Goal: Answer question/provide support

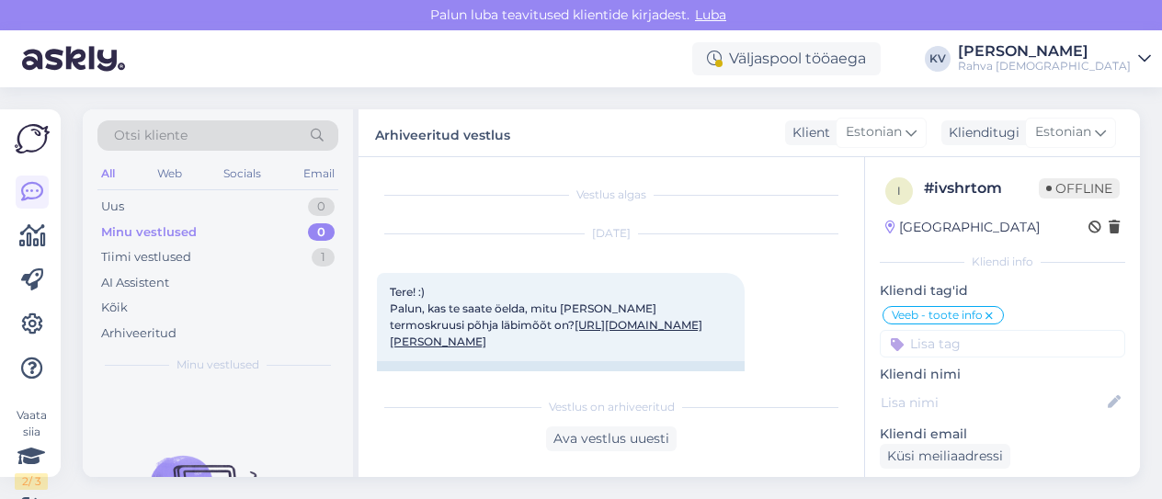
scroll to position [919, 0]
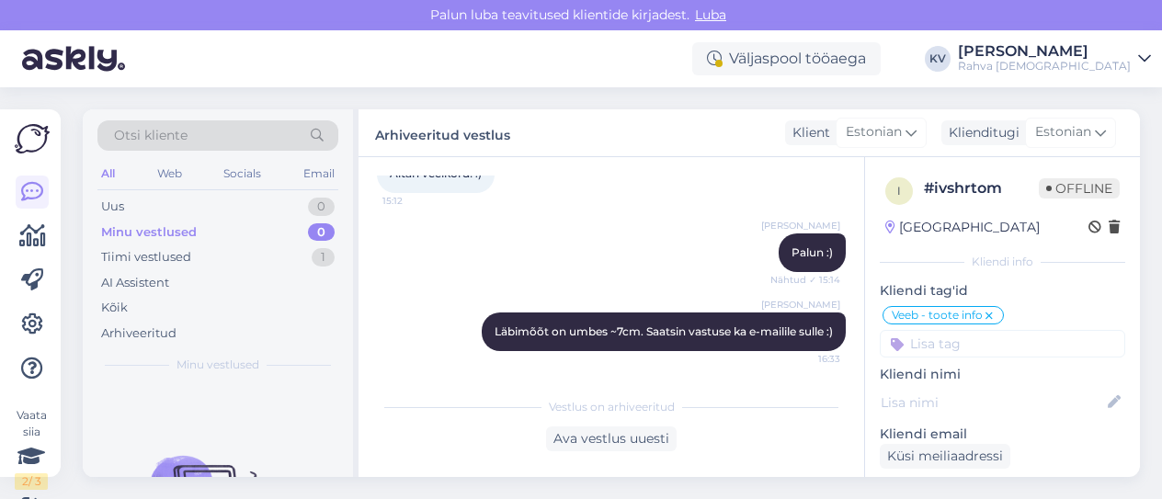
click at [289, 205] on div "Uus 0" at bounding box center [217, 207] width 241 height 26
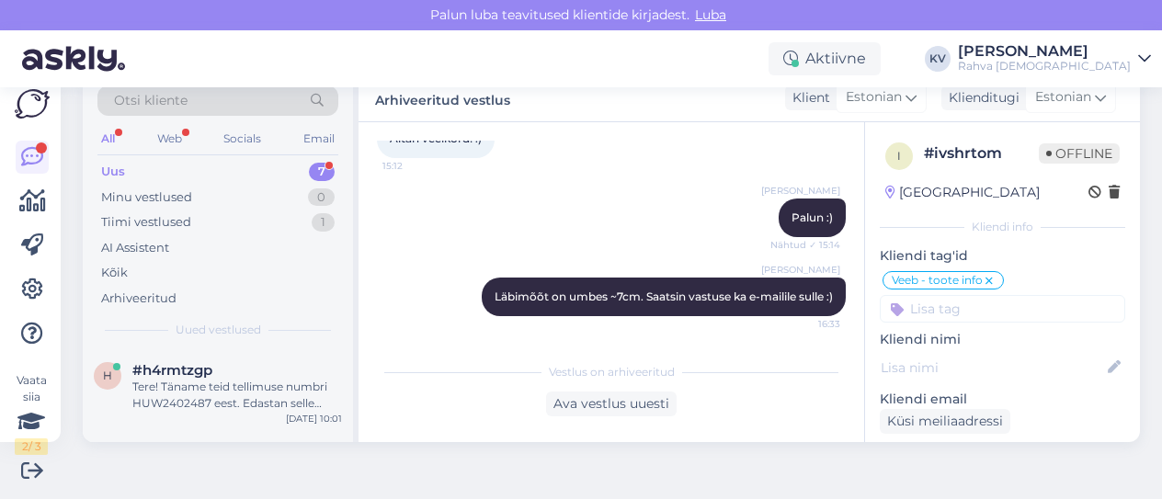
click at [128, 170] on div "Uus 7" at bounding box center [217, 172] width 241 height 26
click at [200, 379] on div "Tere! Täname teid tellimuse numbri HUW2402487 eest. Edastan selle informatsioon…" at bounding box center [237, 395] width 210 height 33
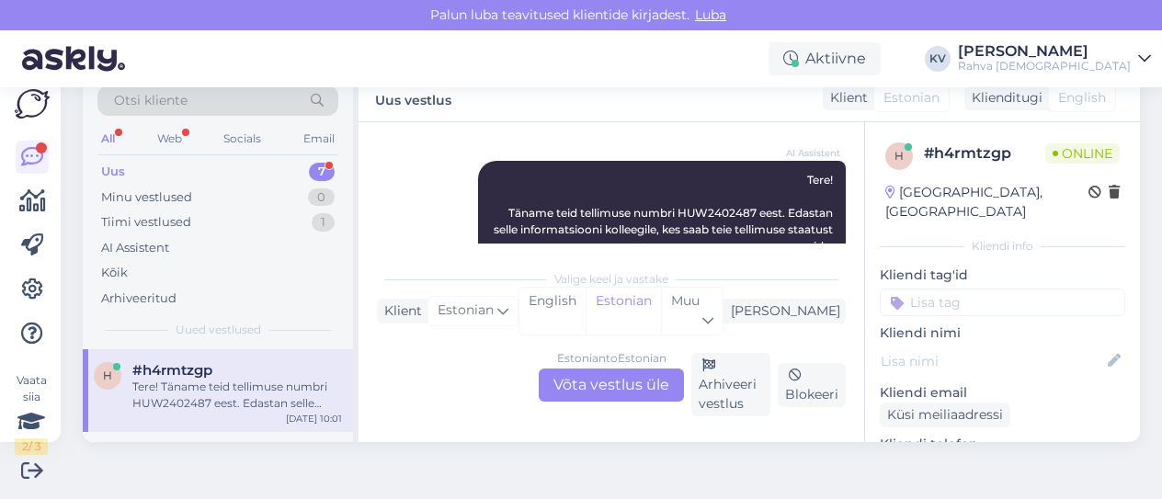
scroll to position [262, 0]
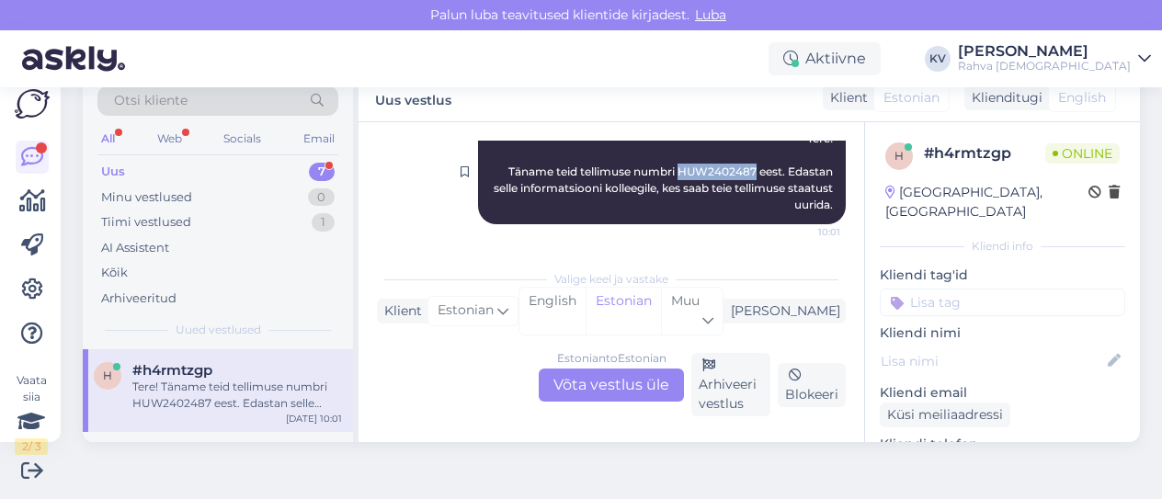
drag, startPoint x: 653, startPoint y: 173, endPoint x: 727, endPoint y: 171, distance: 74.5
click at [727, 171] on span "Tere! Täname teid tellimuse numbri HUW2402487 eest. Edastan selle informatsioon…" at bounding box center [665, 171] width 342 height 80
copy span "HUW2402487"
click at [618, 396] on div "Estonian to Estonian Võta vestlus üle" at bounding box center [611, 385] width 145 height 33
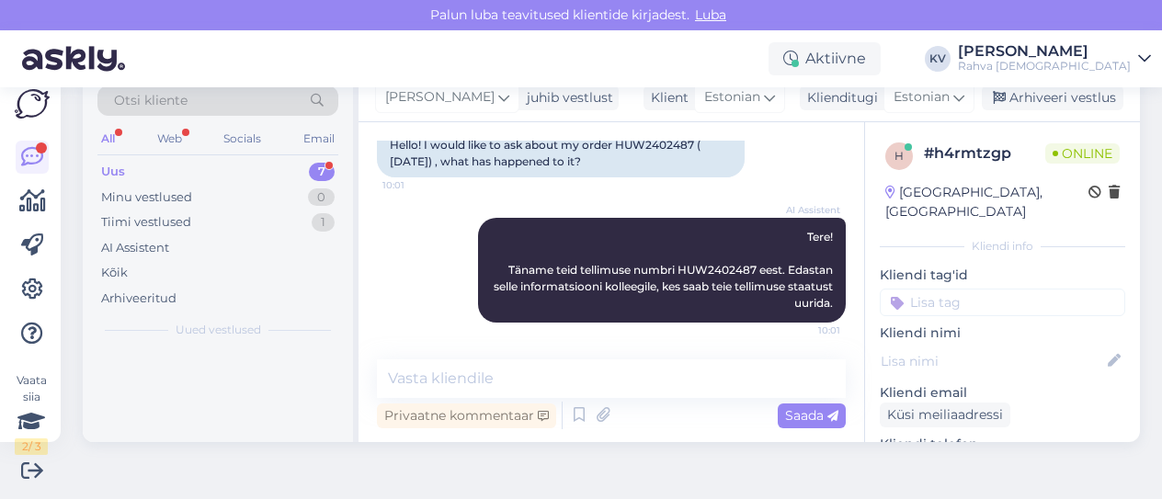
scroll to position [163, 0]
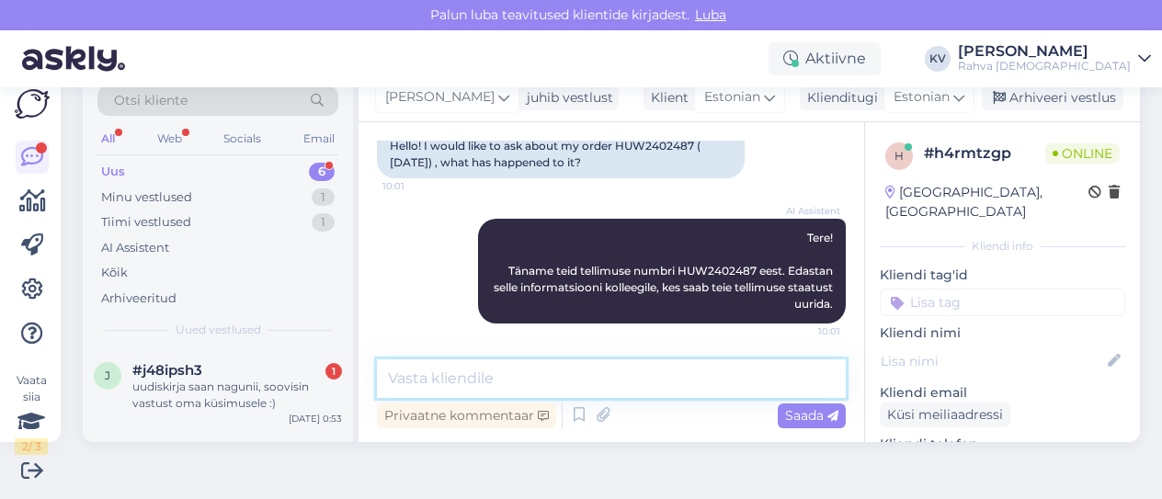
click at [526, 368] on textarea at bounding box center [611, 378] width 469 height 39
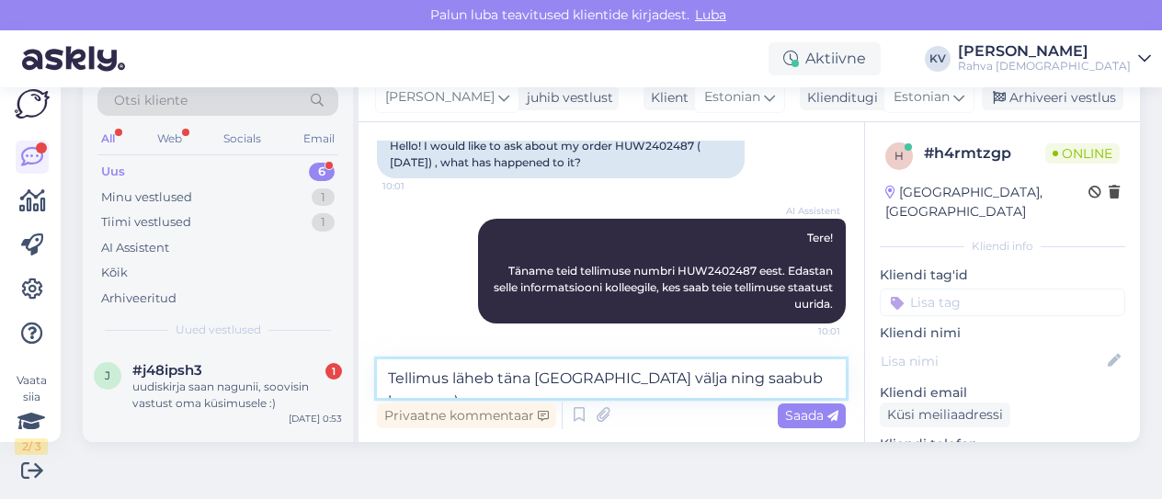
type textarea "Tellimus läheb täna [GEOGRAPHIC_DATA] välja ning saabub homme :)"
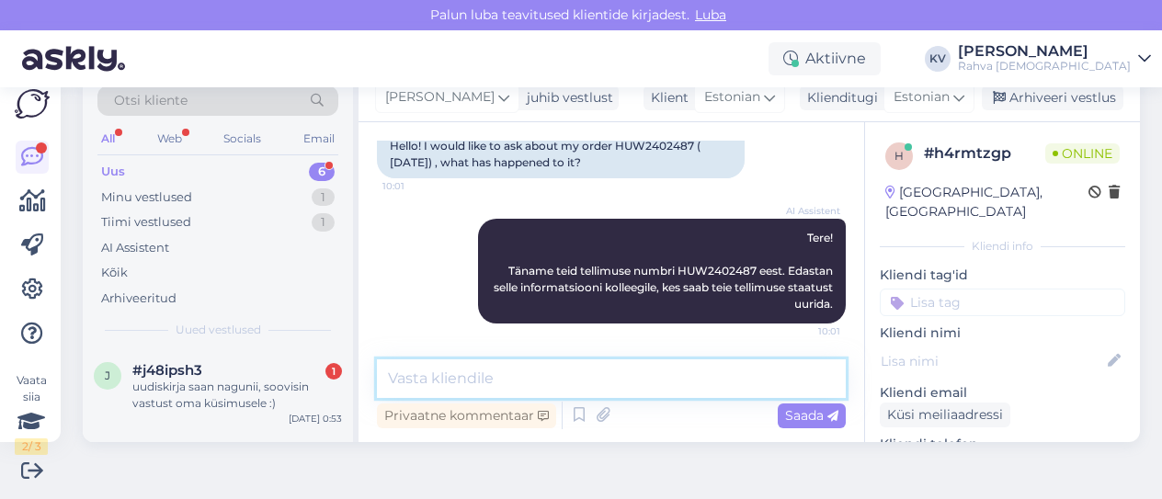
scroll to position [242, 0]
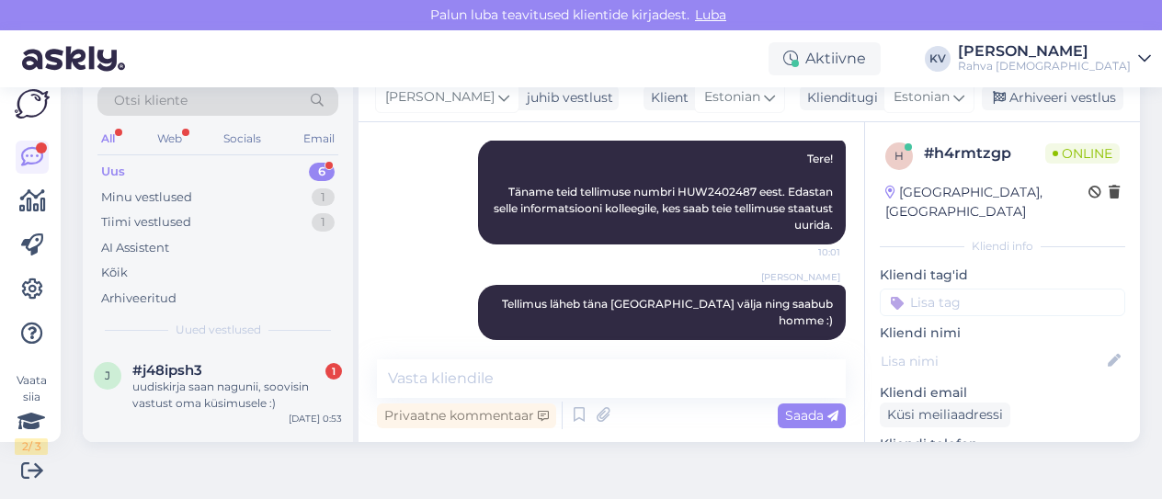
click at [949, 290] on input at bounding box center [1002, 303] width 245 height 28
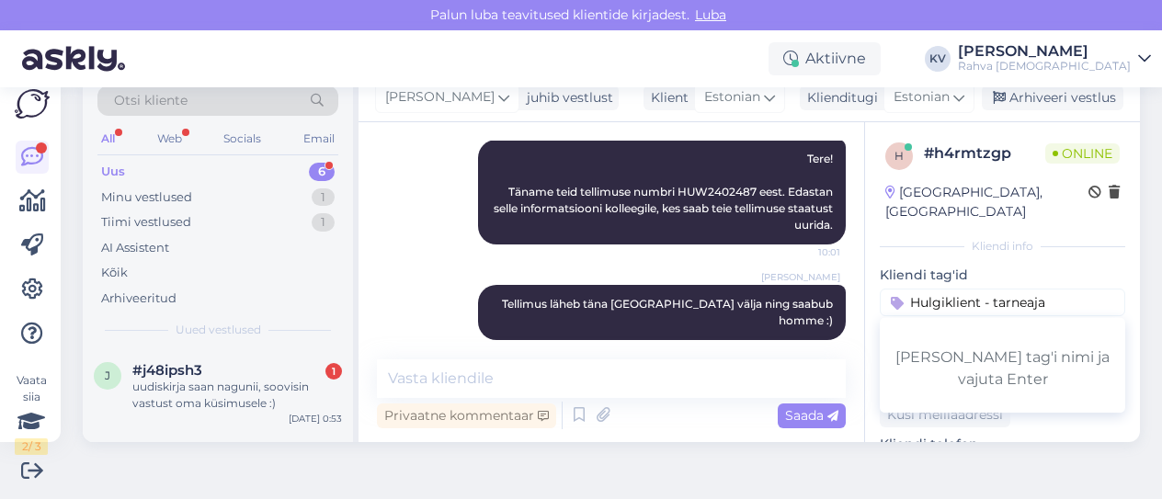
type input "Hulgiklient - tarneajad"
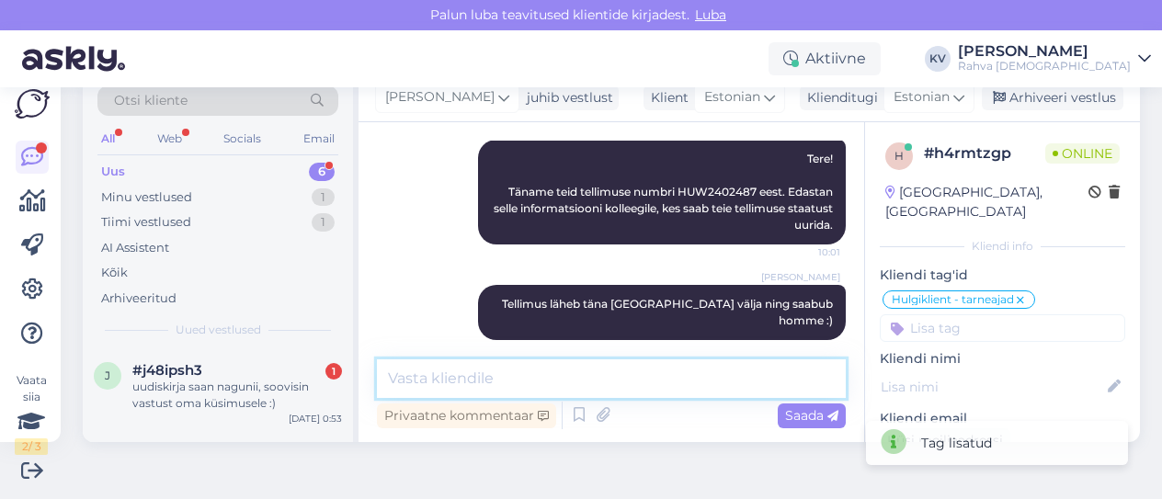
click at [439, 382] on textarea at bounding box center [611, 378] width 469 height 39
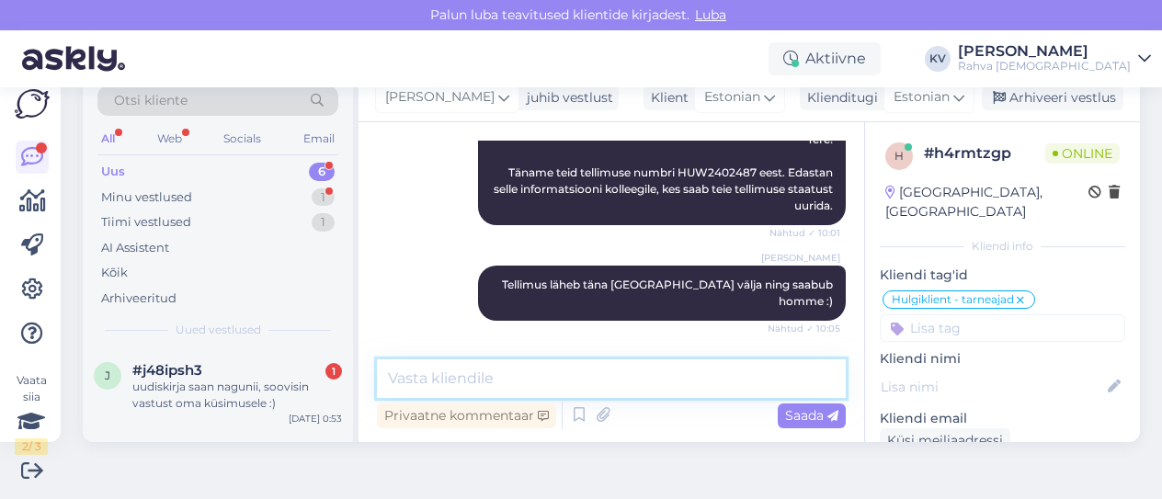
scroll to position [321, 0]
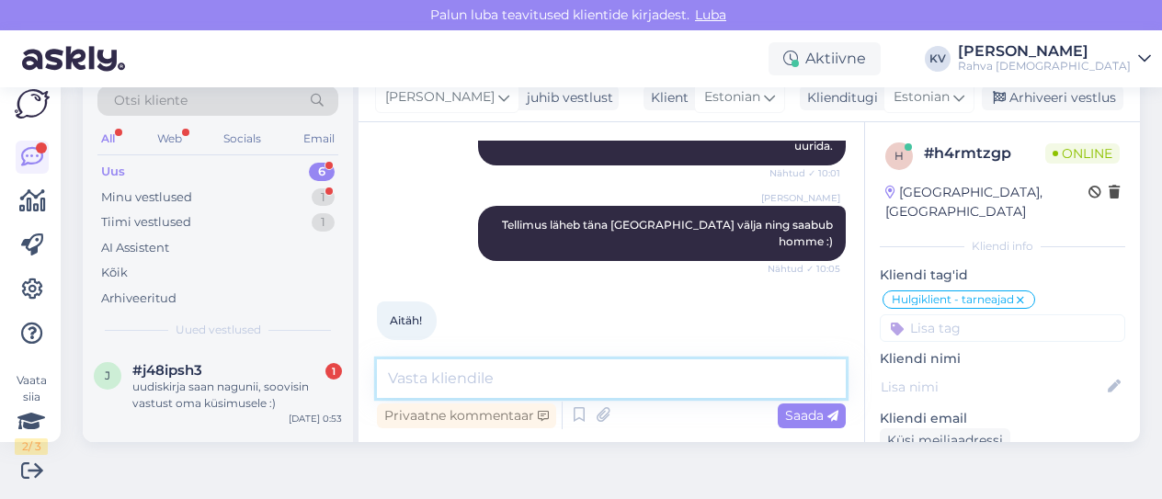
click at [531, 371] on textarea at bounding box center [611, 378] width 469 height 39
type textarea "Palun. Kaunist päeva!"
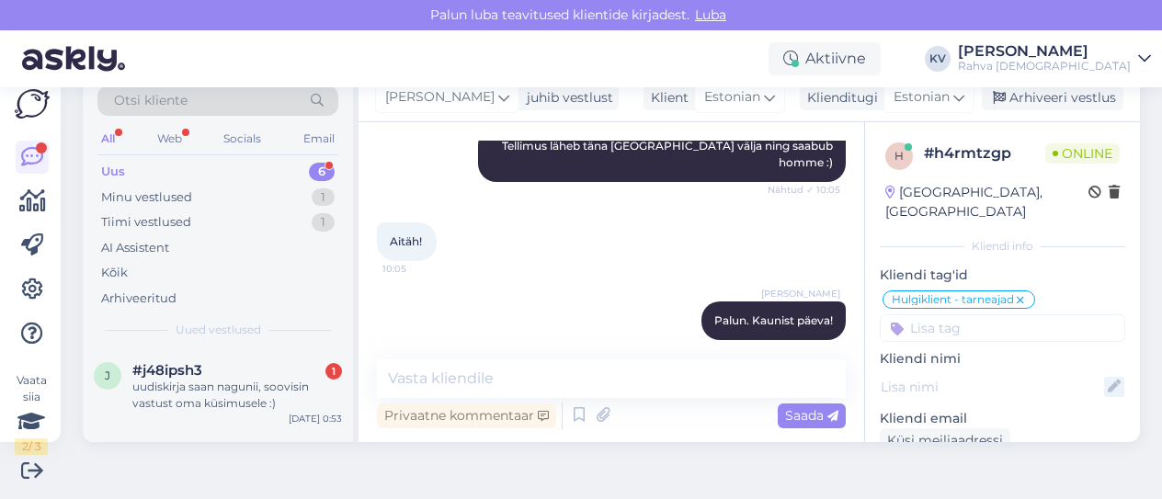
click at [1104, 377] on icon at bounding box center [1114, 387] width 20 height 20
click at [994, 377] on input at bounding box center [992, 387] width 201 height 20
paste input "EESTI LOODUSEUURIJATE SELTS"
type input "EESTI LOODUSEUURIJATE SELTS"
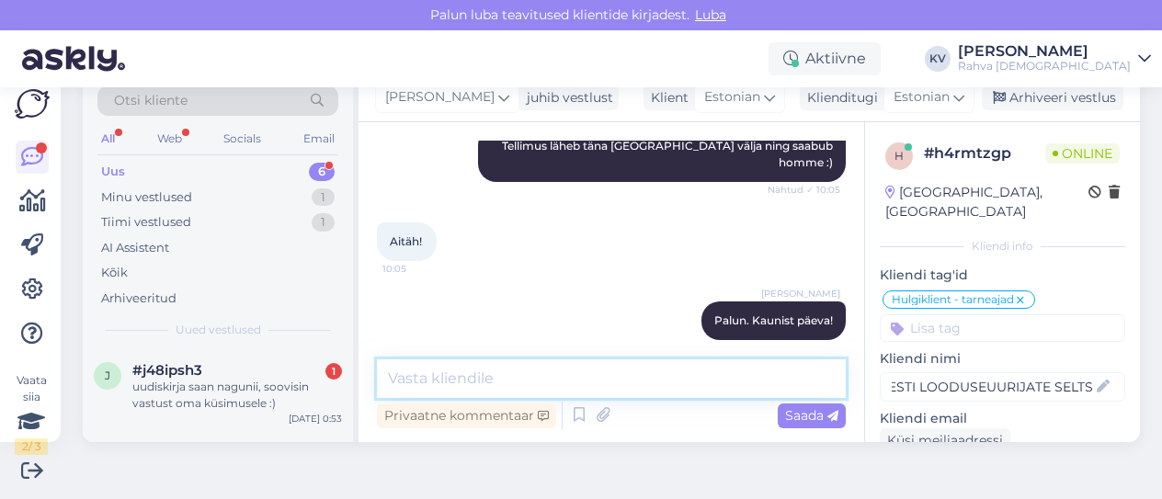
click at [687, 383] on textarea at bounding box center [611, 378] width 469 height 39
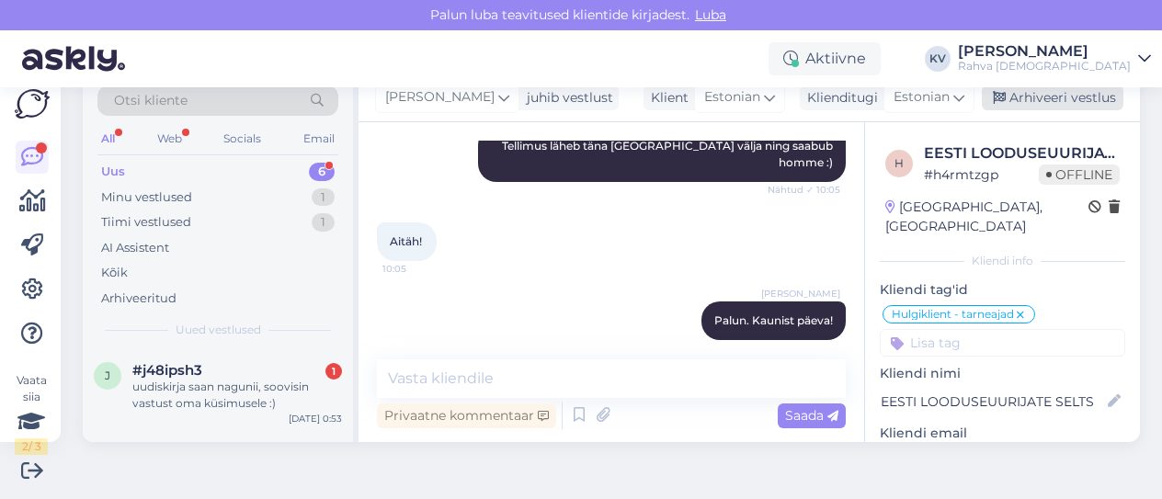
click at [1037, 97] on div "Arhiveeri vestlus" at bounding box center [1053, 98] width 142 height 25
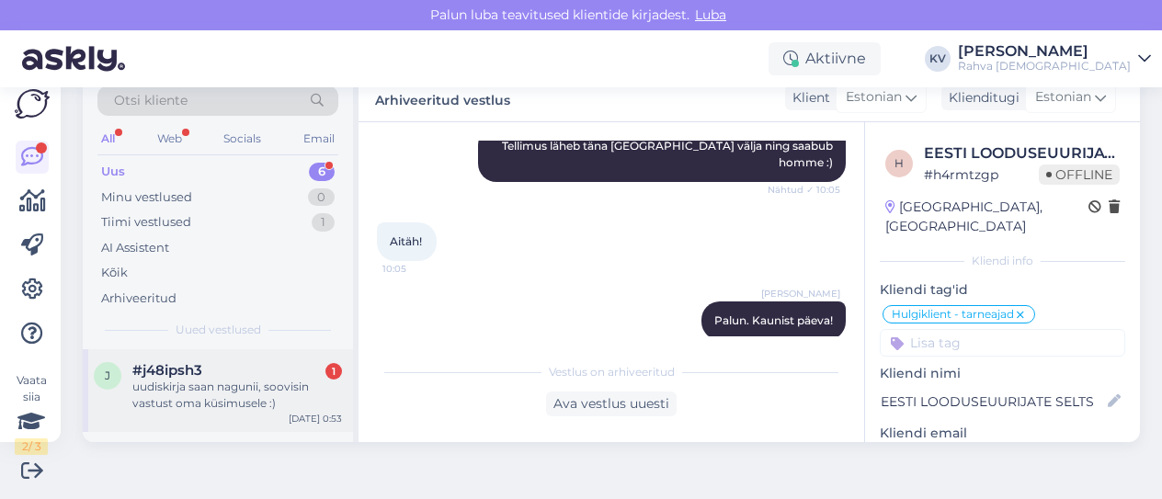
click at [208, 371] on div "#j48ipsh3 1" at bounding box center [237, 370] width 210 height 17
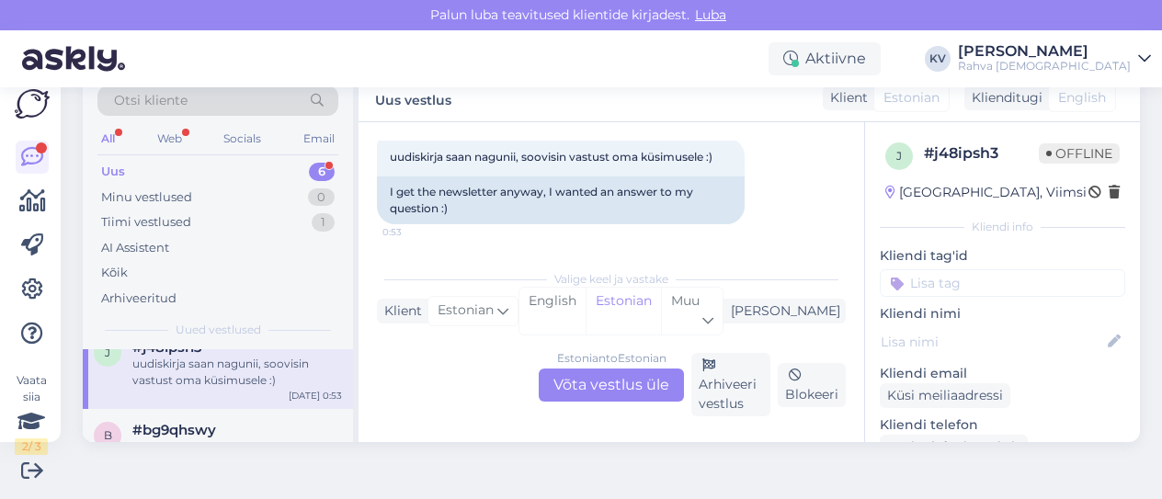
scroll to position [92, 0]
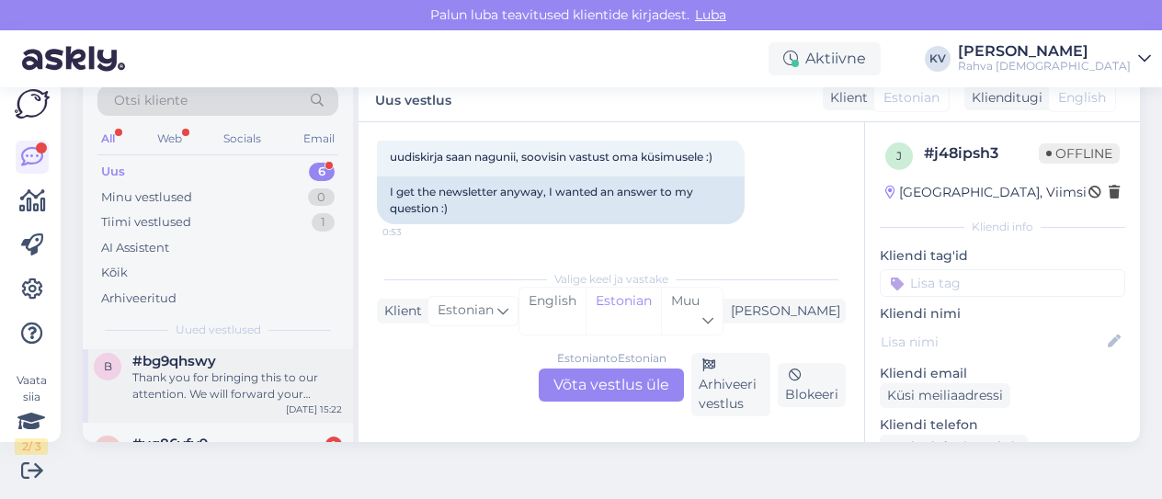
click at [227, 374] on div "Thank you for bringing this to our attention. We will forward your feedback reg…" at bounding box center [237, 386] width 210 height 33
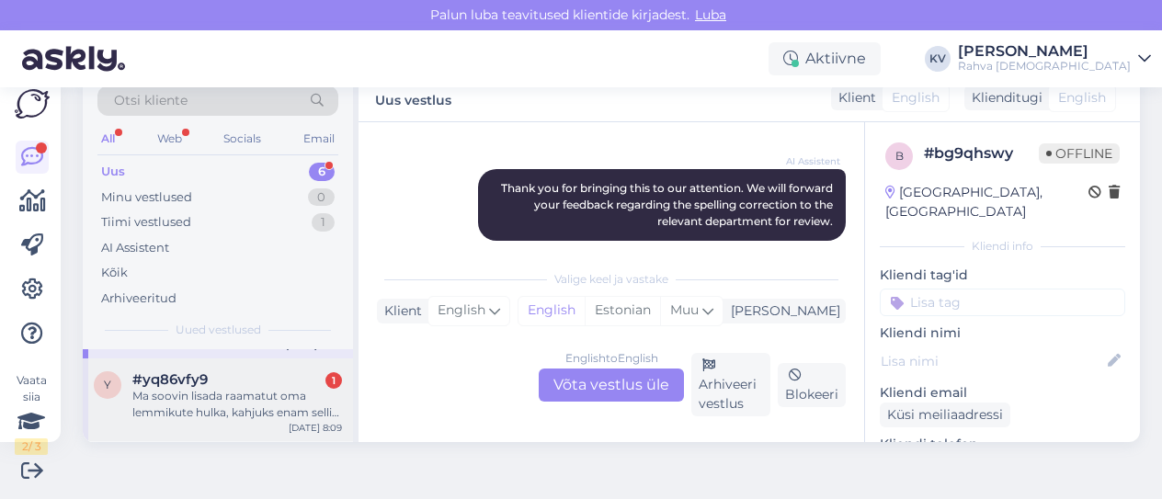
scroll to position [184, 0]
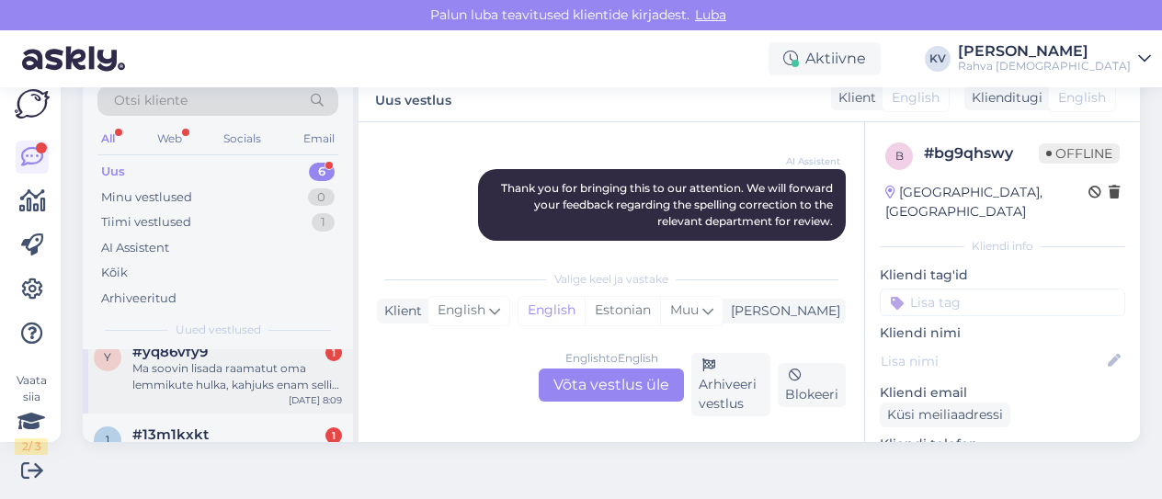
click at [223, 375] on div "Ma soovin lisada raamatut oma lemmikute hulka, kahjuks enam sellist võimalust e…" at bounding box center [237, 376] width 210 height 33
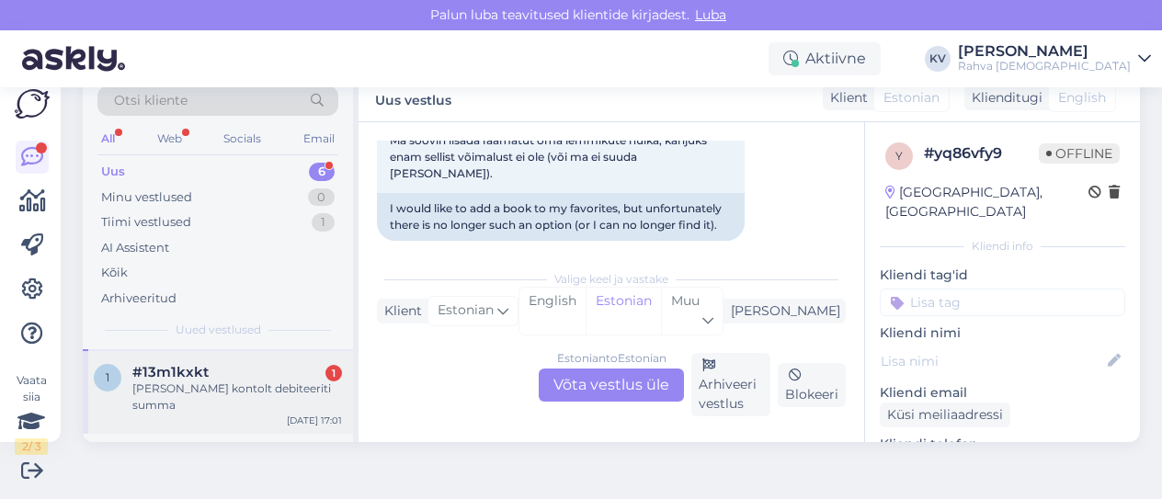
scroll to position [276, 0]
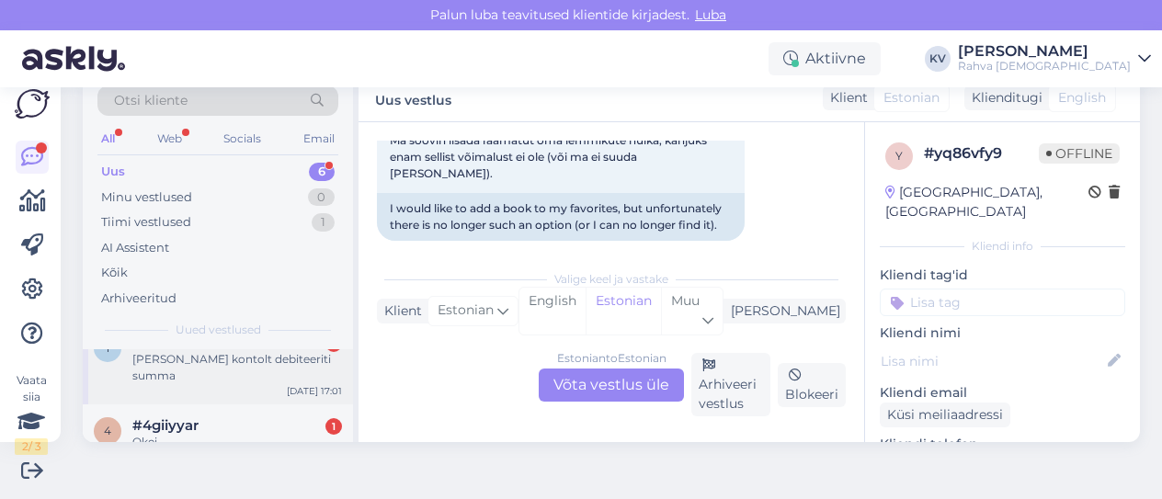
click at [225, 363] on div "[PERSON_NAME] kontolt debiteeriti summa" at bounding box center [237, 367] width 210 height 33
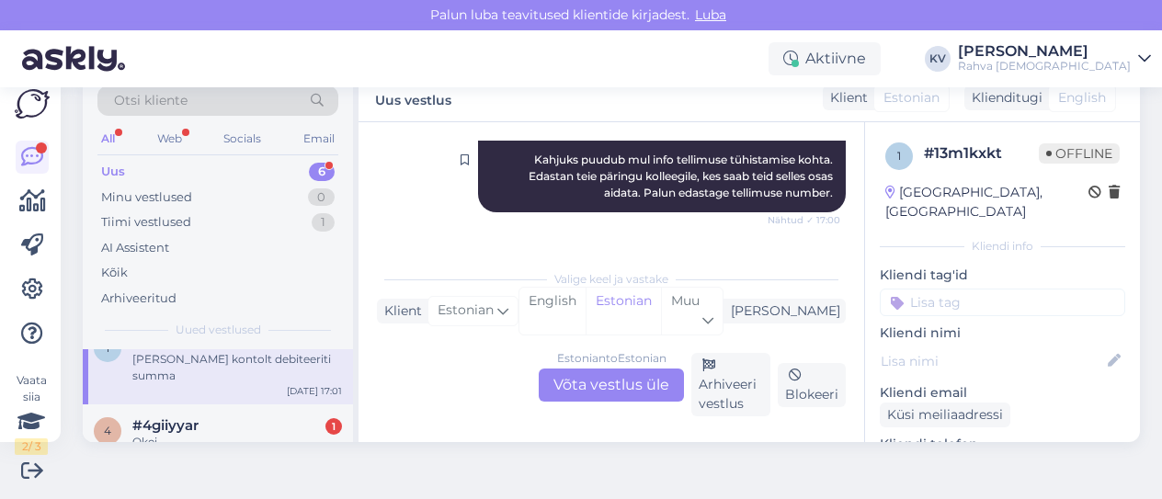
scroll to position [333, 0]
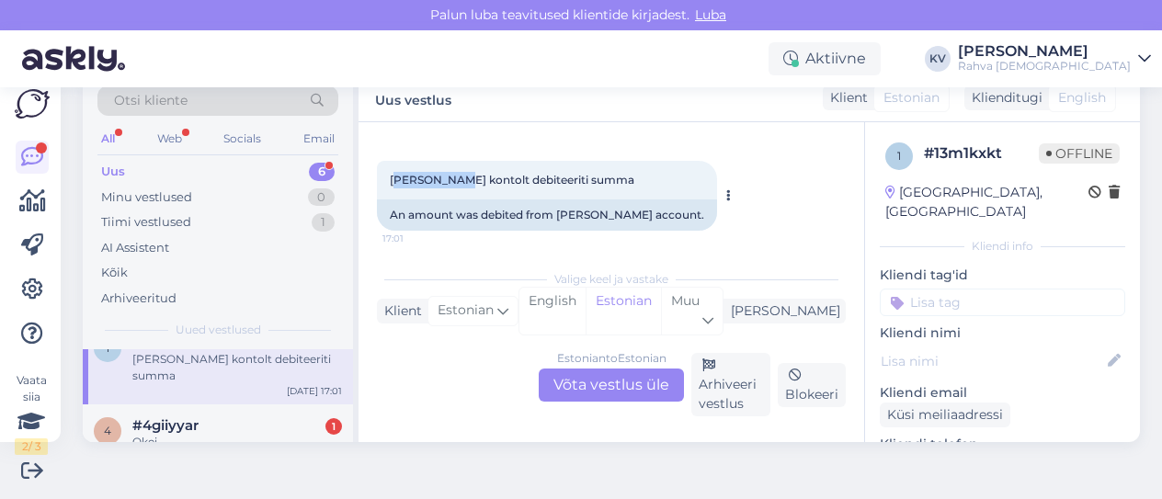
drag, startPoint x: 447, startPoint y: 181, endPoint x: 396, endPoint y: 182, distance: 50.6
click at [396, 182] on span "[PERSON_NAME] kontolt debiteeriti summa" at bounding box center [512, 180] width 245 height 14
click at [447, 181] on span "[PERSON_NAME] kontolt debiteeriti summa" at bounding box center [512, 180] width 245 height 14
drag, startPoint x: 449, startPoint y: 181, endPoint x: 387, endPoint y: 180, distance: 61.6
click at [387, 180] on div "[PERSON_NAME] kontolt debiteeriti summa 17:01" at bounding box center [547, 180] width 340 height 39
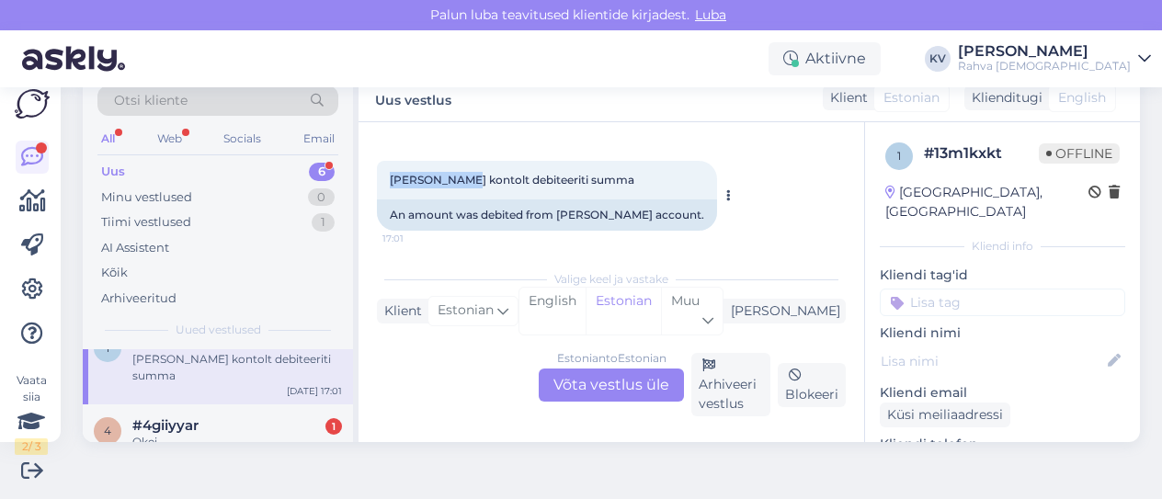
copy span "[PERSON_NAME]"
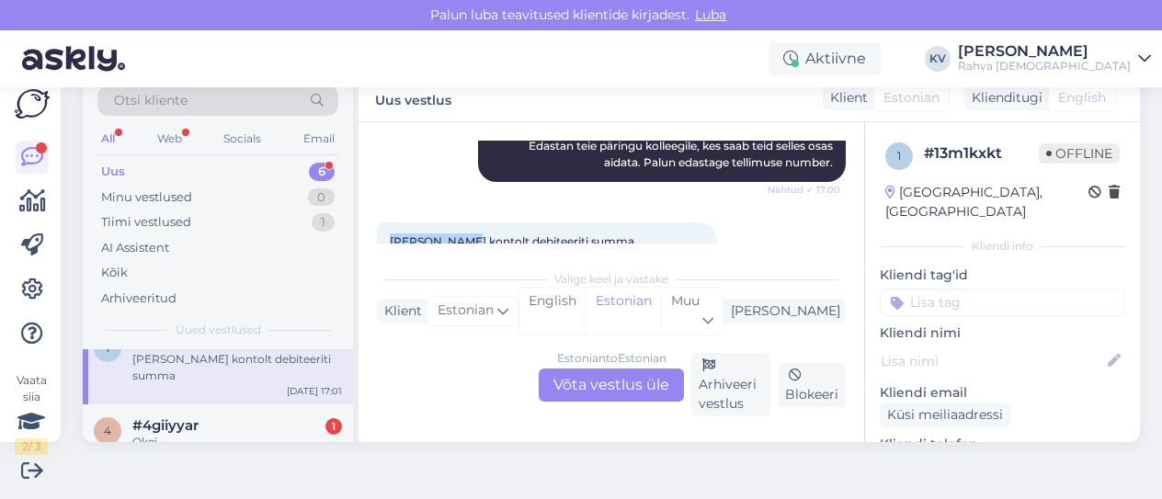
scroll to position [247, 0]
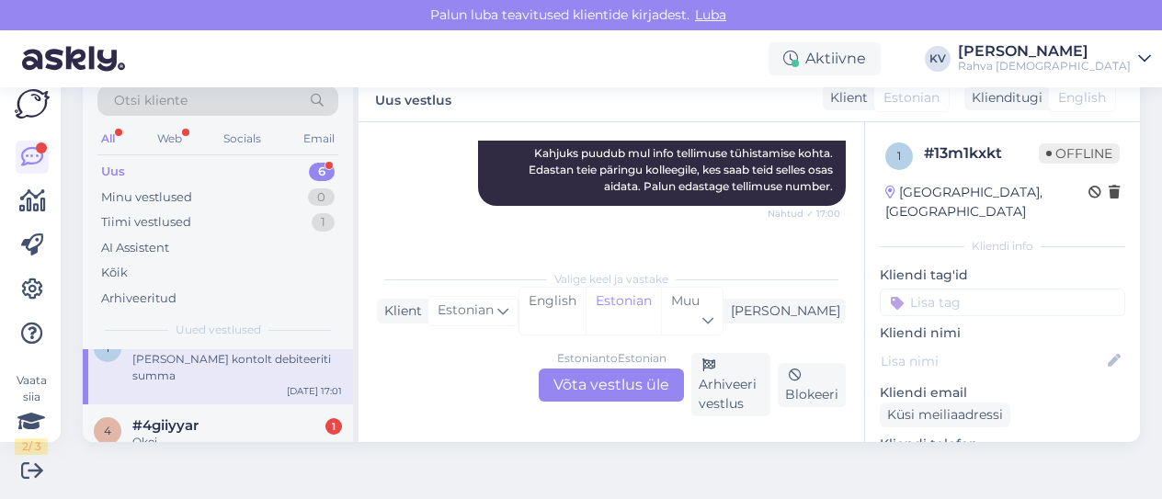
click at [565, 385] on div "Estonian to Estonian Võta vestlus üle" at bounding box center [611, 385] width 145 height 33
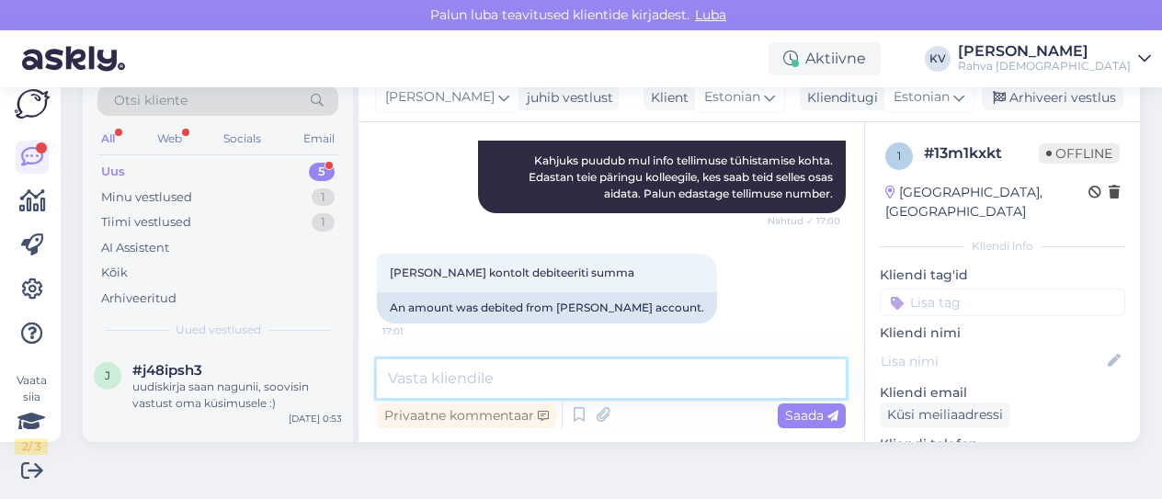
click at [530, 374] on textarea at bounding box center [611, 378] width 469 height 39
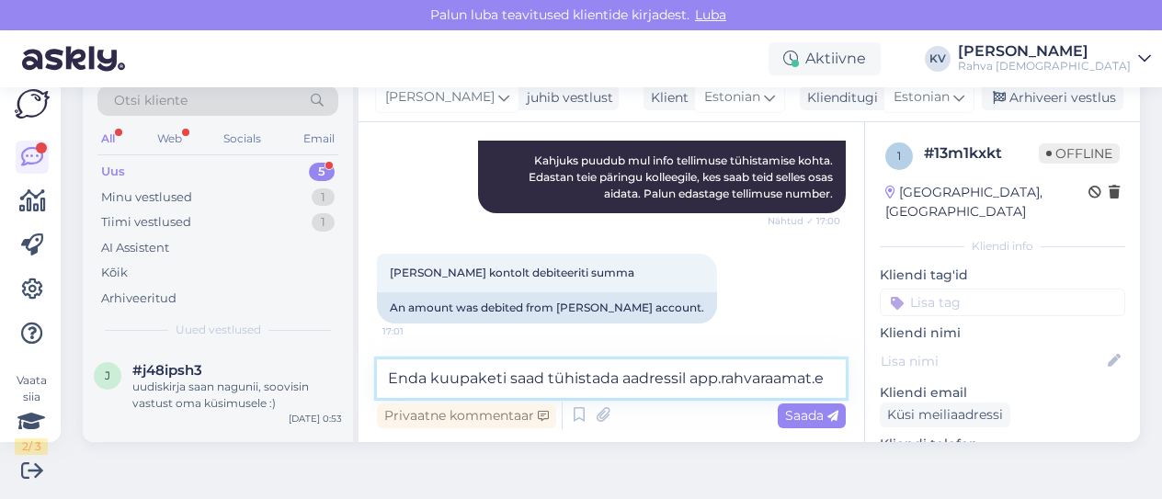
scroll to position [247, 0]
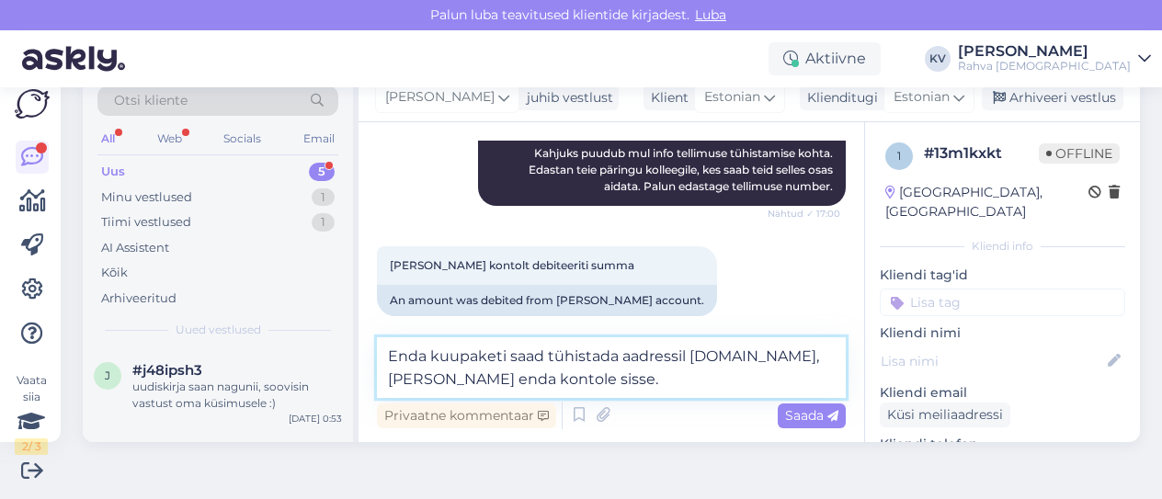
type textarea "Enda kuupaketi saad tühistada aadressil [DOMAIN_NAME], [PERSON_NAME] enda konto…"
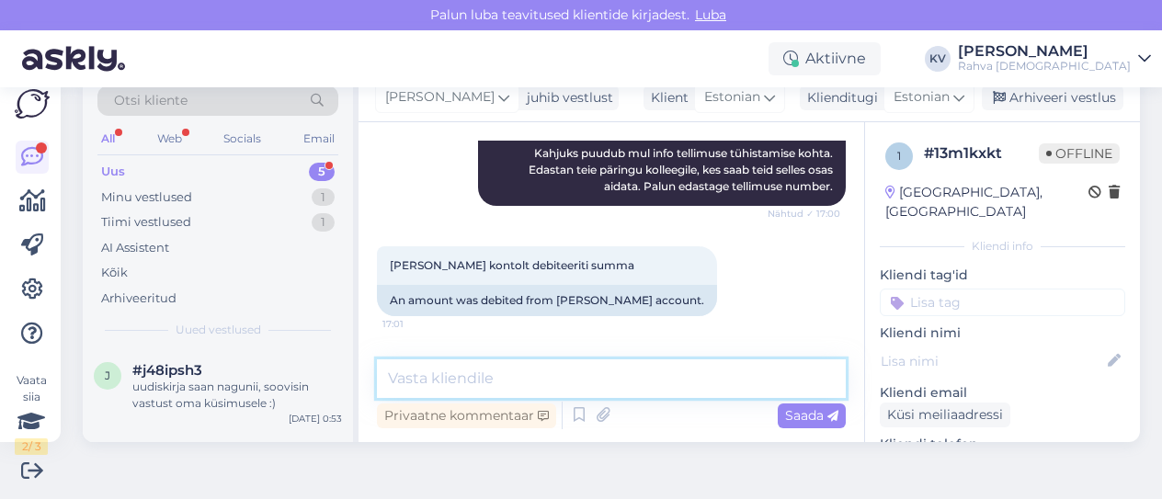
scroll to position [374, 0]
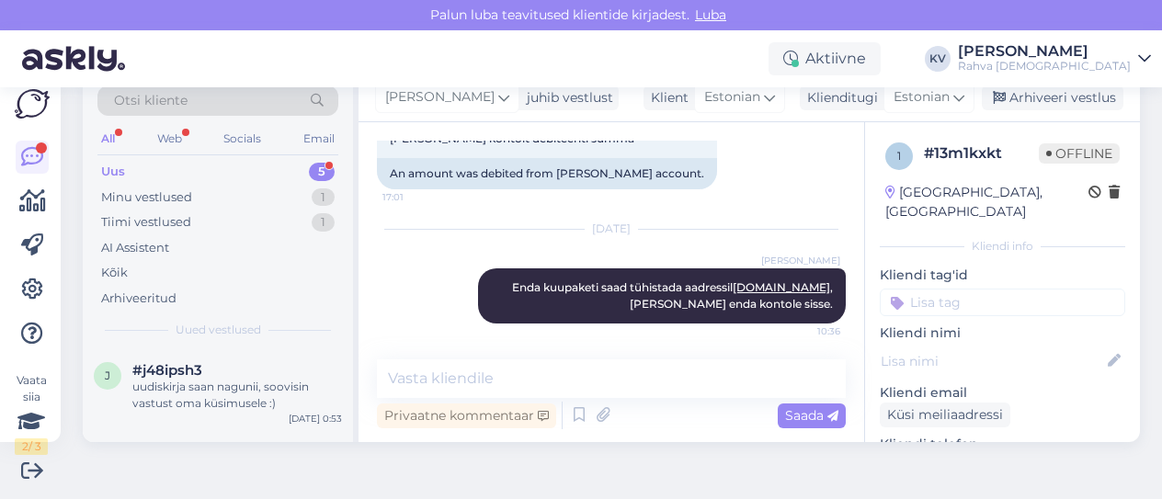
click at [994, 289] on input at bounding box center [1002, 303] width 245 height 28
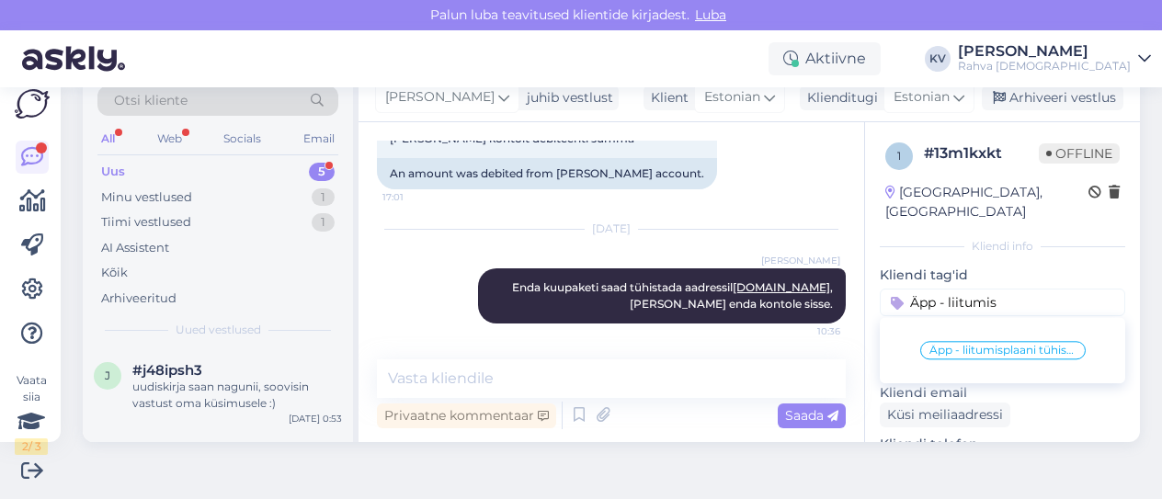
type input "Äpp - liitumis"
click at [979, 341] on div "Äpp - liitumisplaani tühistamine" at bounding box center [1002, 350] width 165 height 18
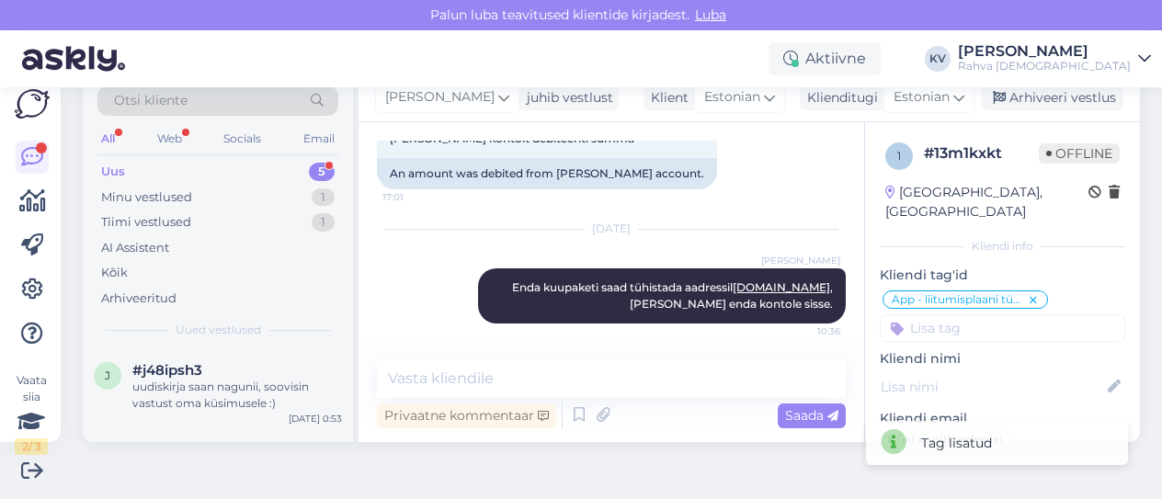
click at [958, 316] on input at bounding box center [1002, 328] width 245 height 28
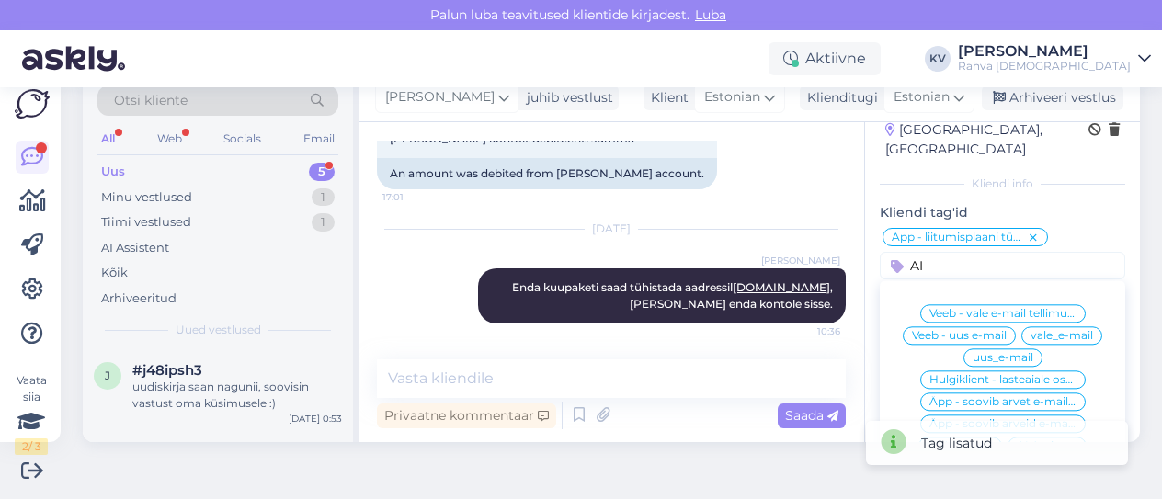
scroll to position [92, 0]
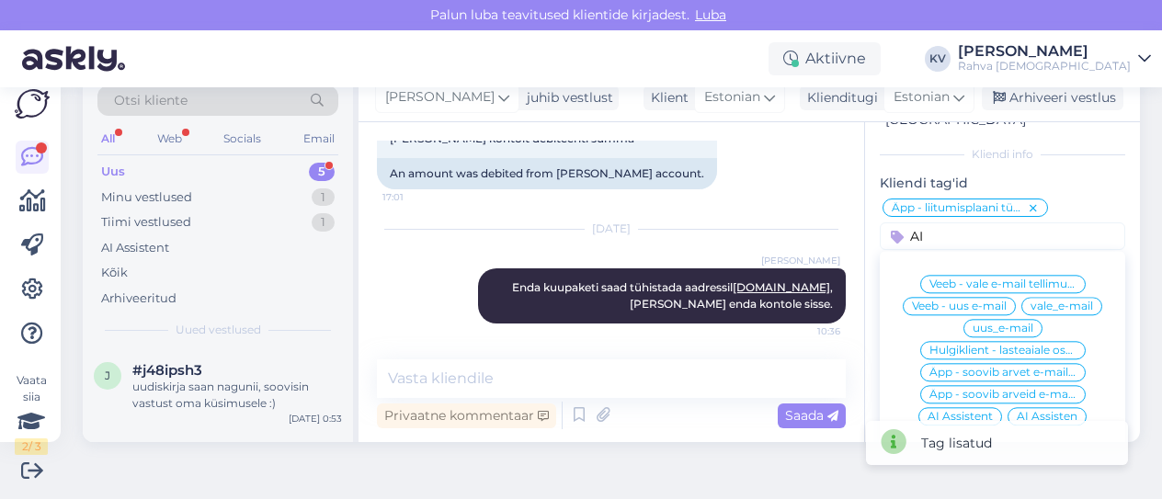
type input "AI"
click at [944, 411] on span "AI Assistent" at bounding box center [960, 416] width 65 height 11
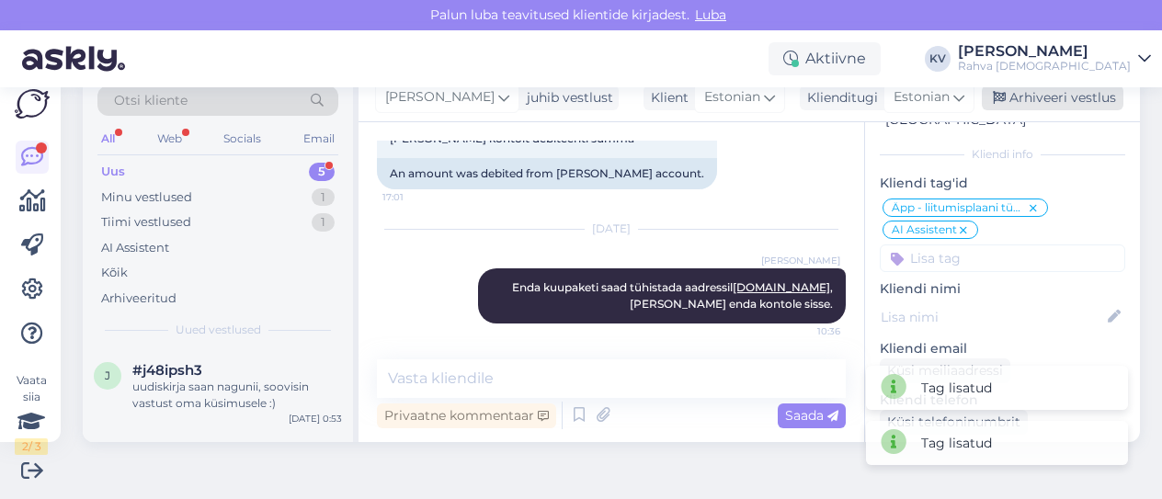
click at [1026, 97] on div "Arhiveeri vestlus" at bounding box center [1053, 98] width 142 height 25
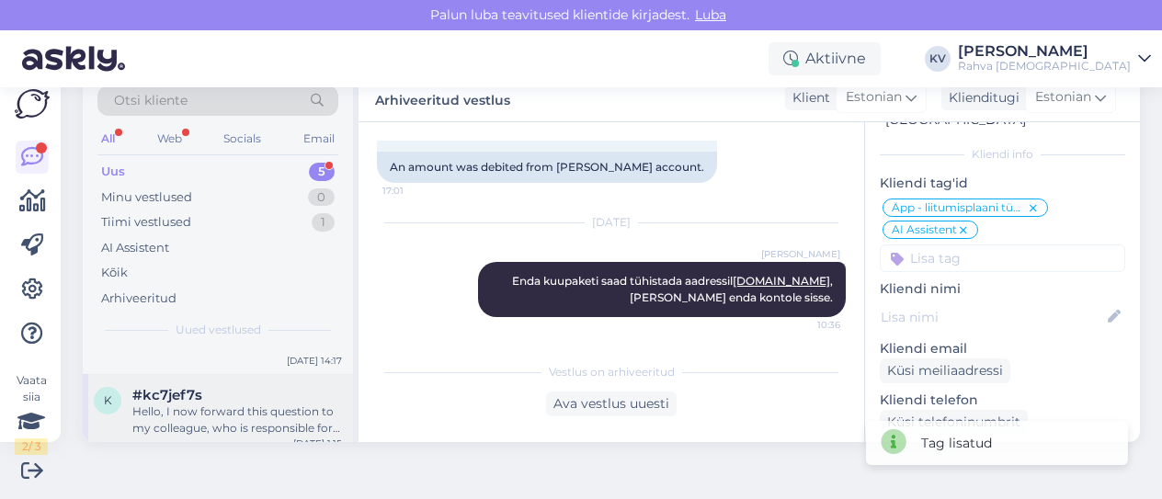
scroll to position [302, 0]
click at [231, 400] on div "Hello, I now forward this question to my colleague, who is responsible for this…" at bounding box center [237, 407] width 210 height 33
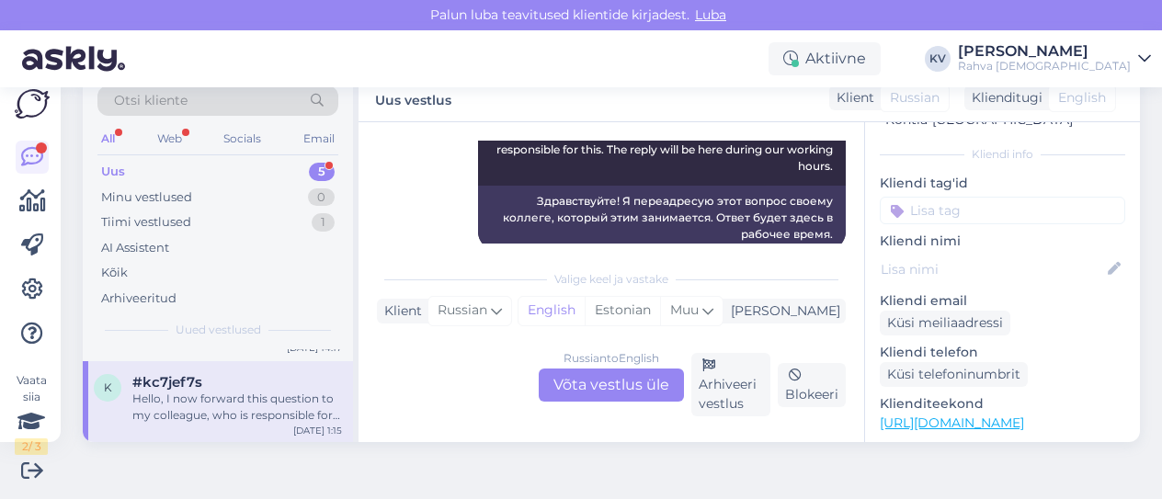
scroll to position [260, 0]
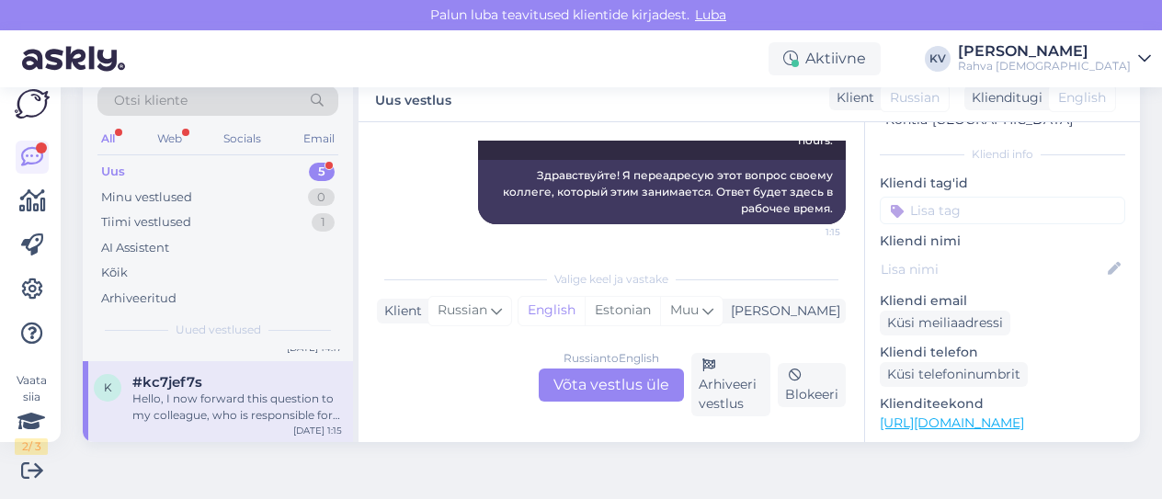
click at [932, 197] on input at bounding box center [1002, 211] width 245 height 28
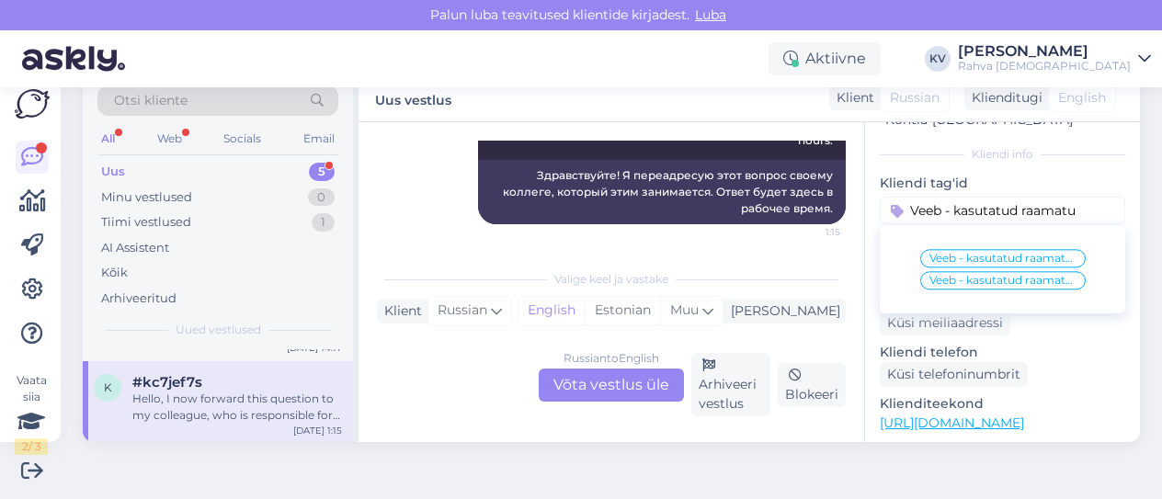
type input "Veeb - kasutatud raamatud"
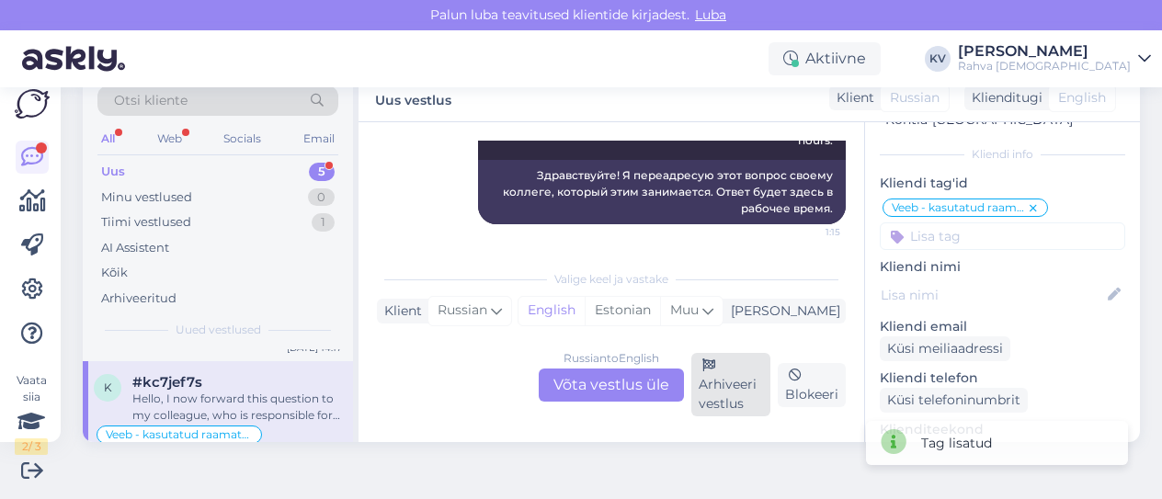
click at [726, 392] on div "Arhiveeri vestlus" at bounding box center [730, 384] width 79 height 63
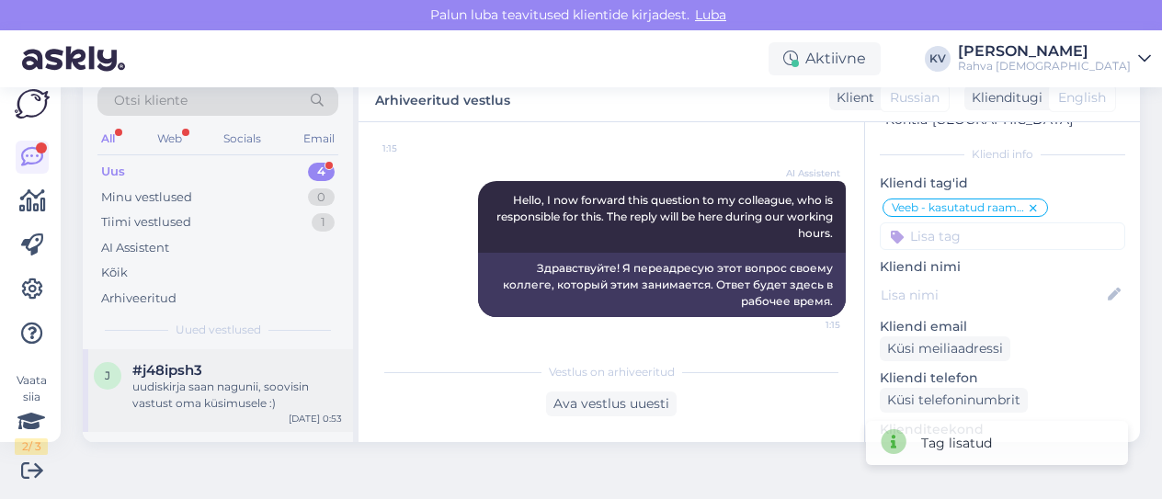
click at [219, 399] on div "uudiskirja saan nagunii, soovisin vastust oma küsimusele :)" at bounding box center [237, 395] width 210 height 33
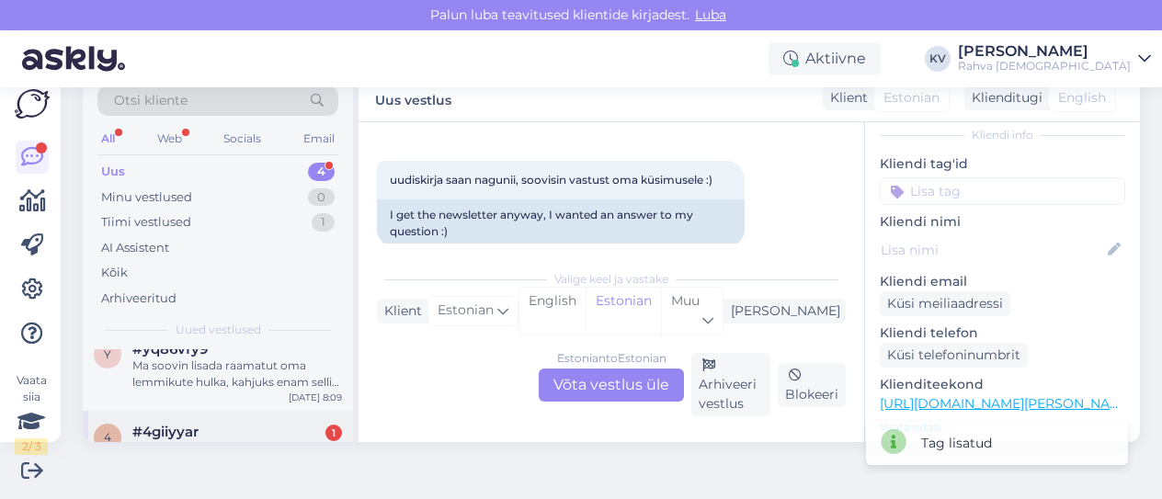
scroll to position [220, 0]
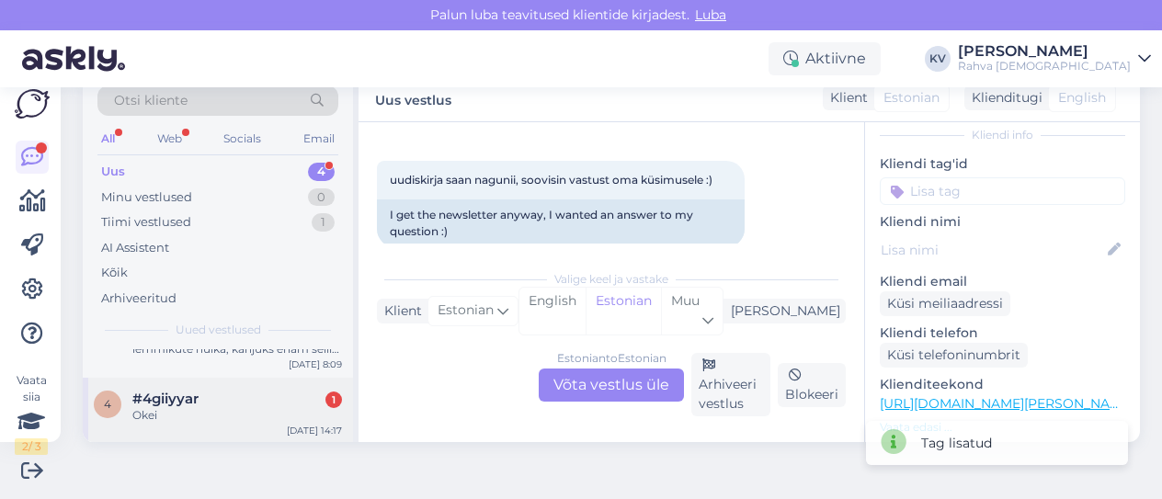
click at [210, 394] on div "#4giiyyar 1" at bounding box center [237, 399] width 210 height 17
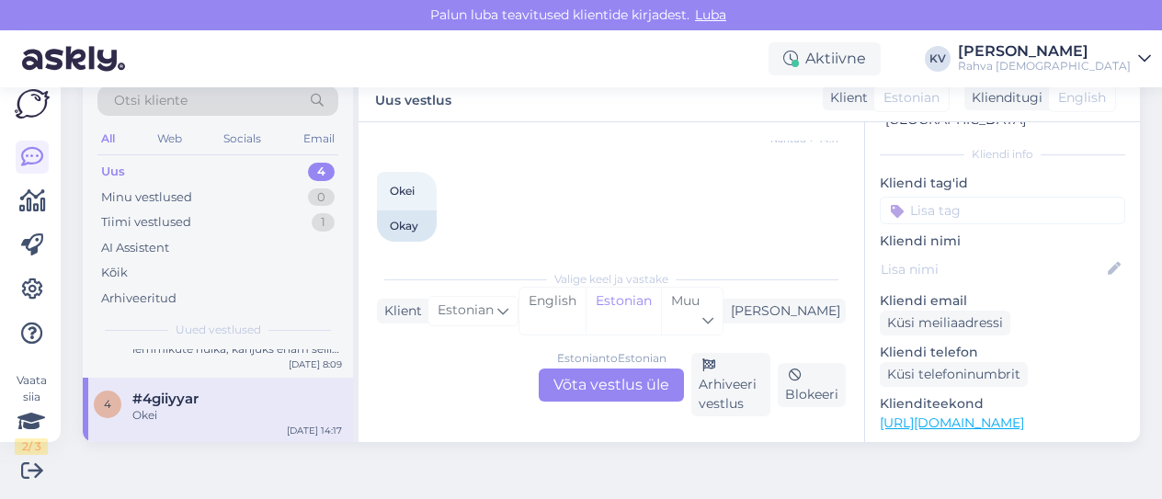
scroll to position [593, 0]
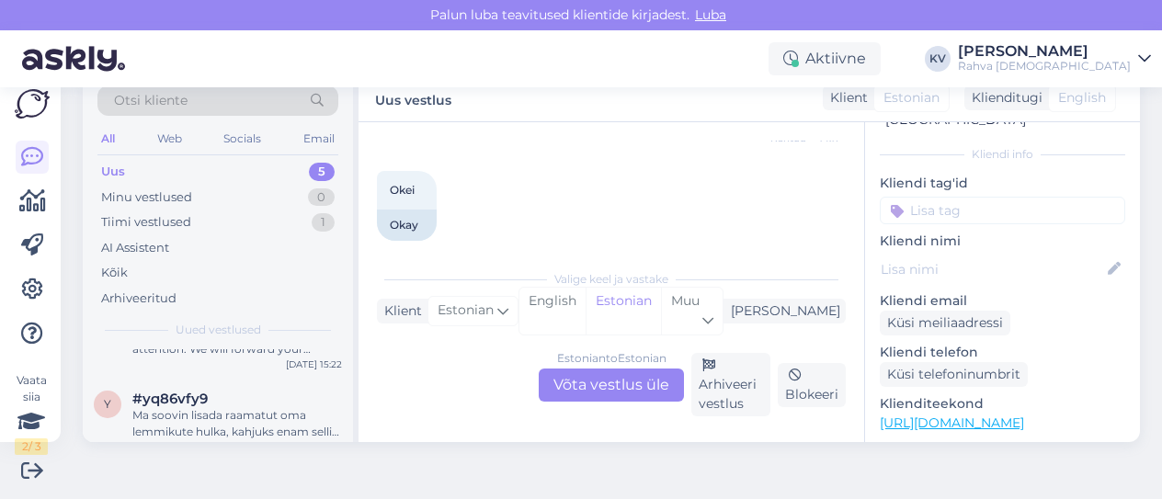
click at [160, 165] on div "Uus 5" at bounding box center [217, 172] width 241 height 26
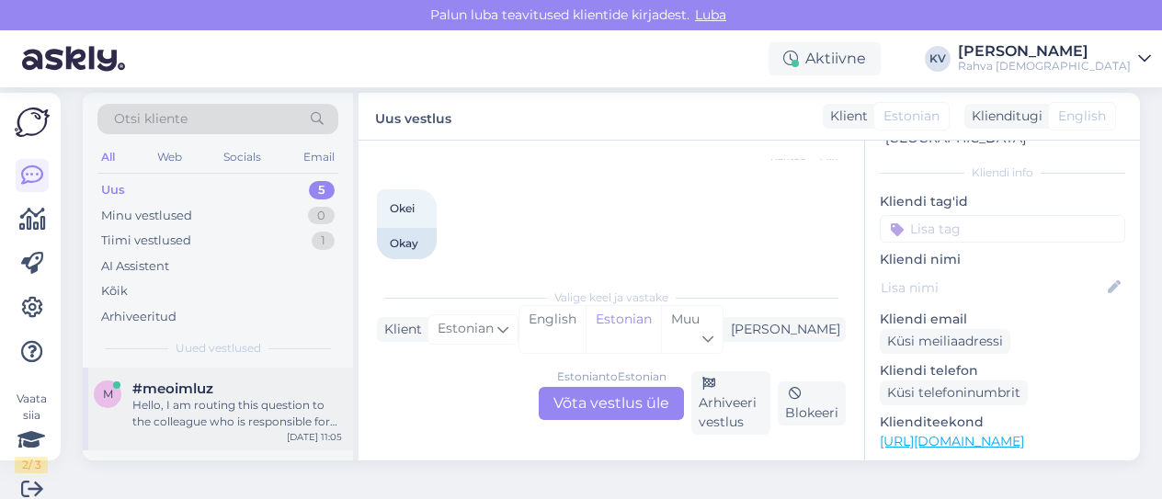
scroll to position [0, 0]
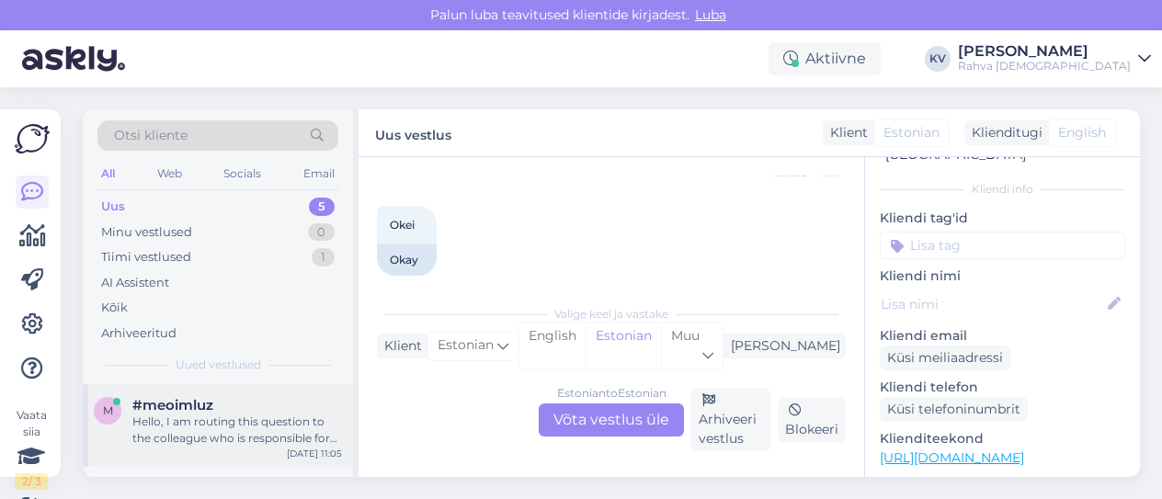
click at [199, 431] on div "Hello, I am routing this question to the colleague who is responsible for this …" at bounding box center [237, 430] width 210 height 33
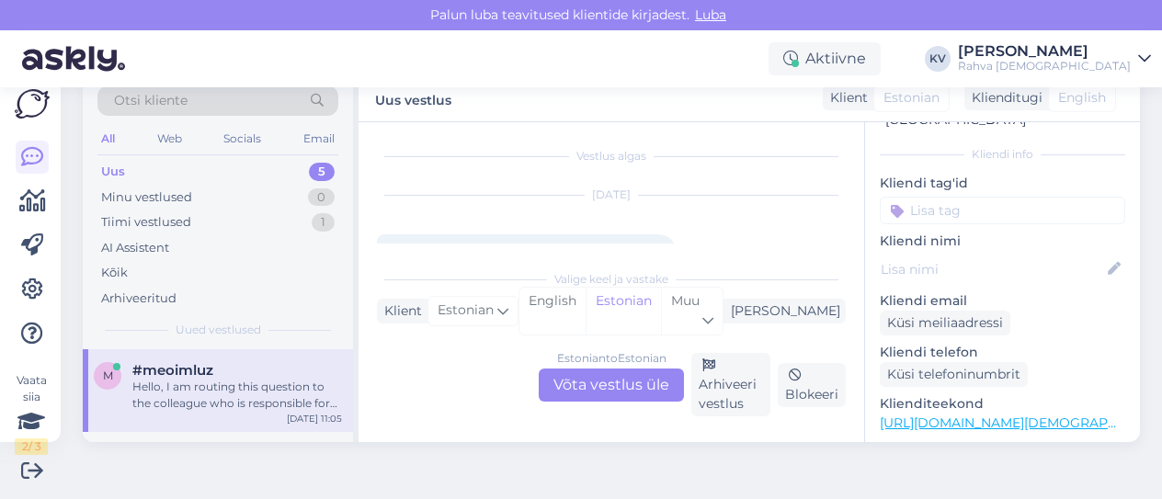
scroll to position [96, 0]
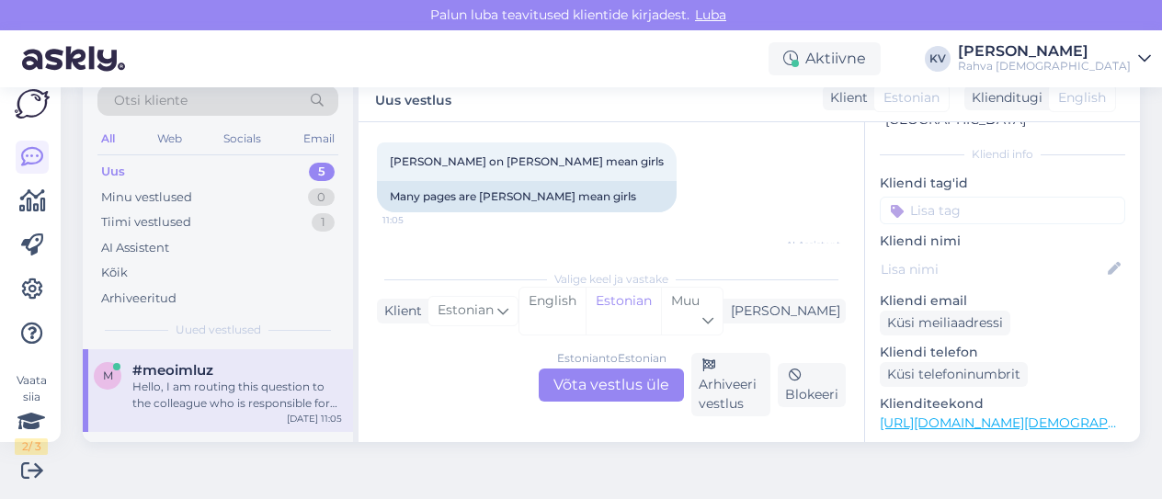
click at [623, 382] on div "Estonian to Estonian Võta vestlus üle" at bounding box center [611, 385] width 145 height 33
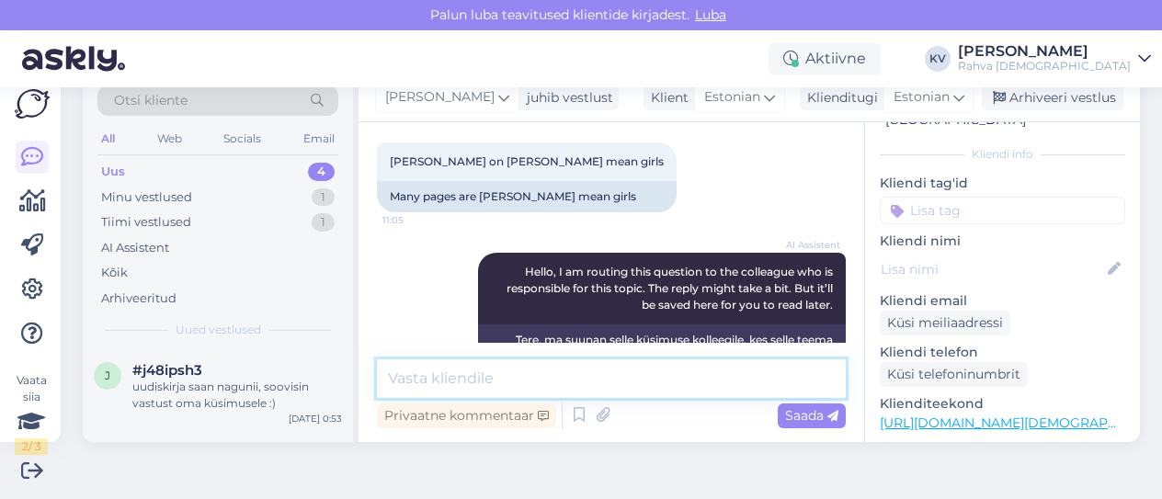
click at [568, 378] on textarea at bounding box center [611, 378] width 469 height 39
type textarea "Lehekülgi on 400"
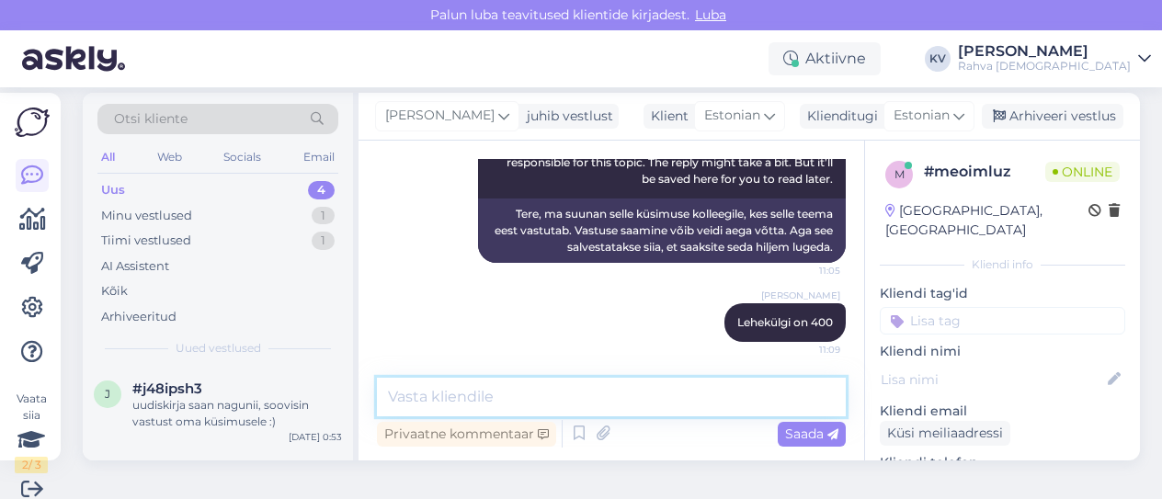
scroll to position [0, 0]
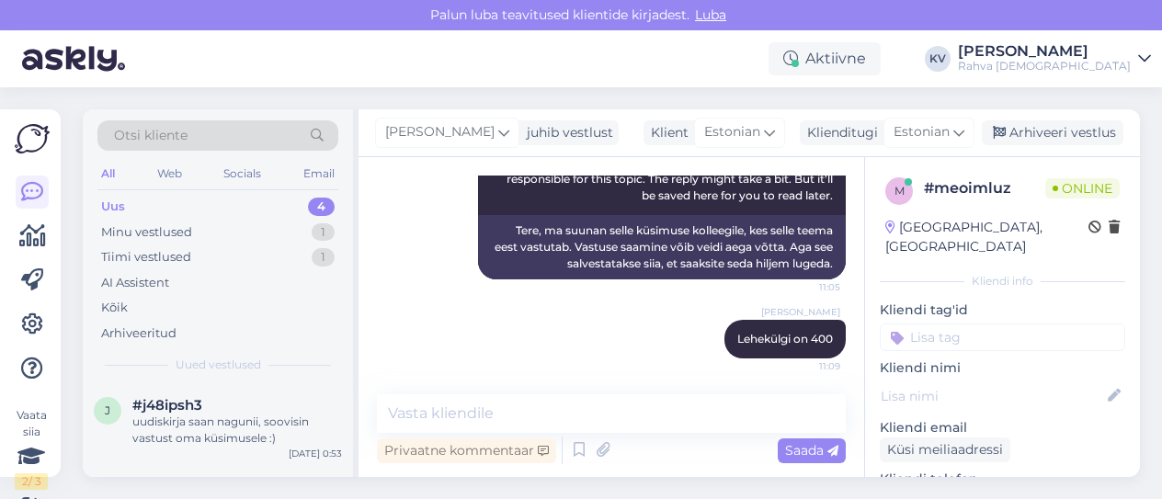
click at [996, 324] on input at bounding box center [1002, 338] width 245 height 28
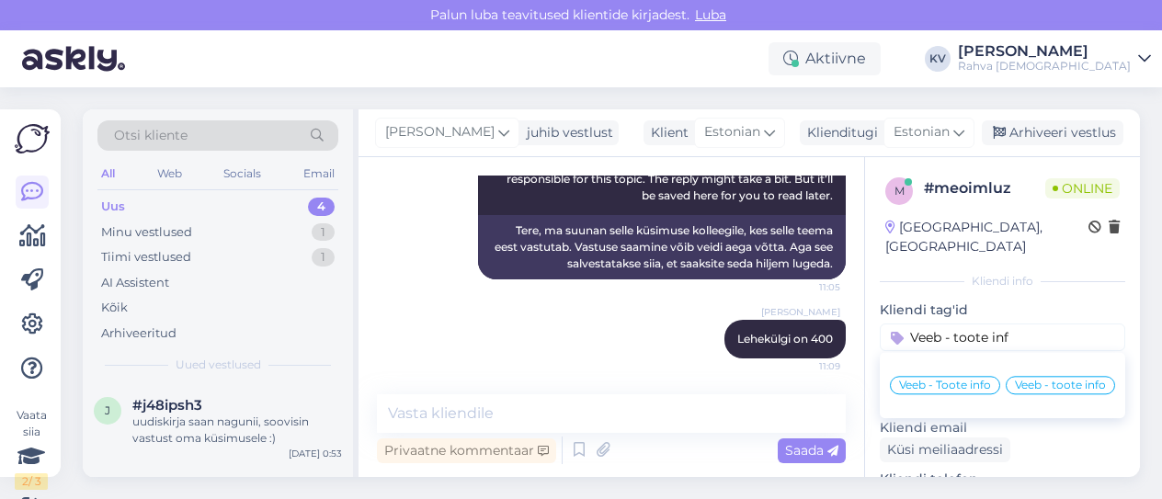
type input "Veeb - toote info"
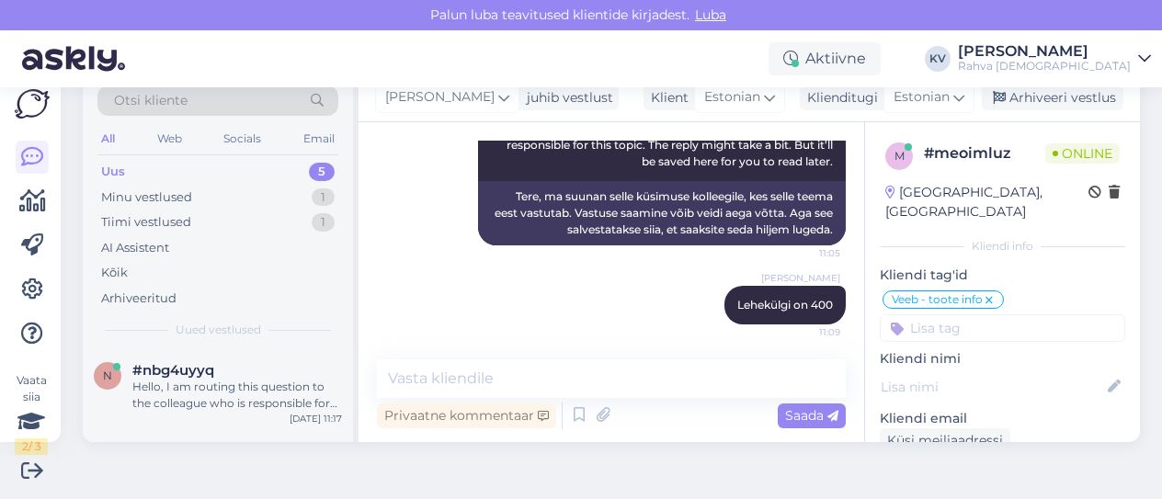
scroll to position [240, 0]
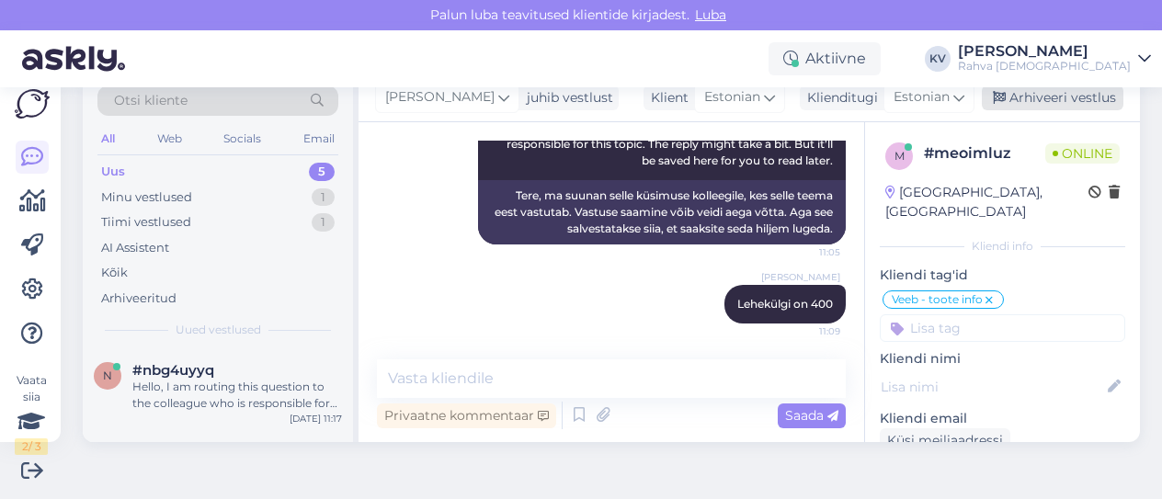
click at [1072, 97] on div "Arhiveeri vestlus" at bounding box center [1053, 98] width 142 height 25
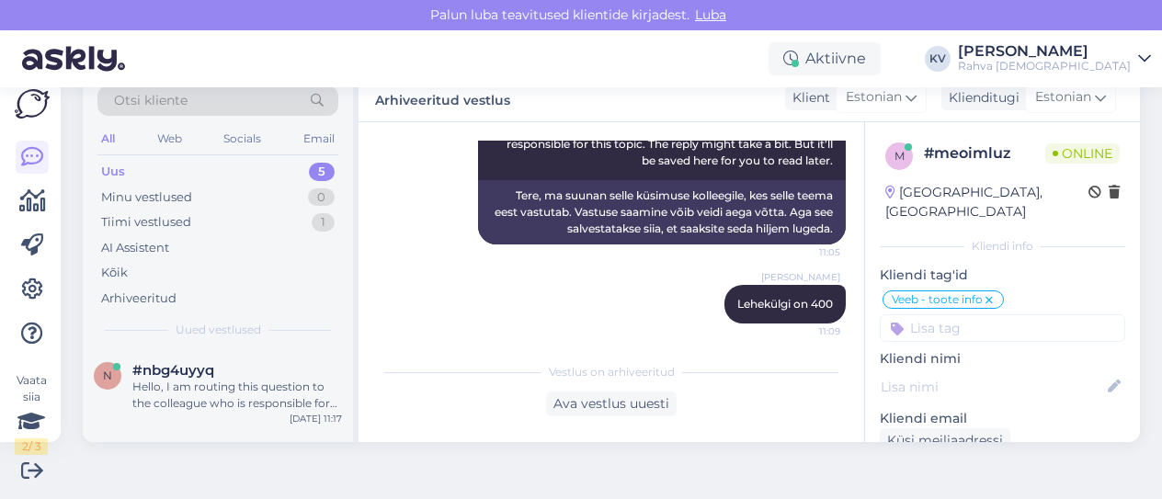
click at [158, 172] on div "Uus 5" at bounding box center [217, 172] width 241 height 26
click at [213, 417] on div "n #nbg4uyyq Hello, I am routing this question to the colleague who is responsib…" at bounding box center [218, 390] width 270 height 83
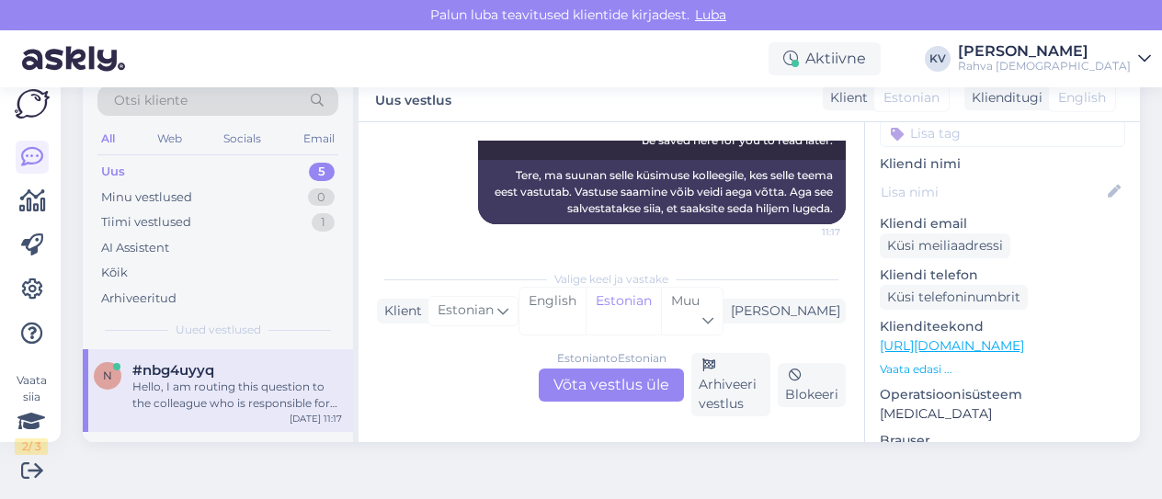
scroll to position [184, 0]
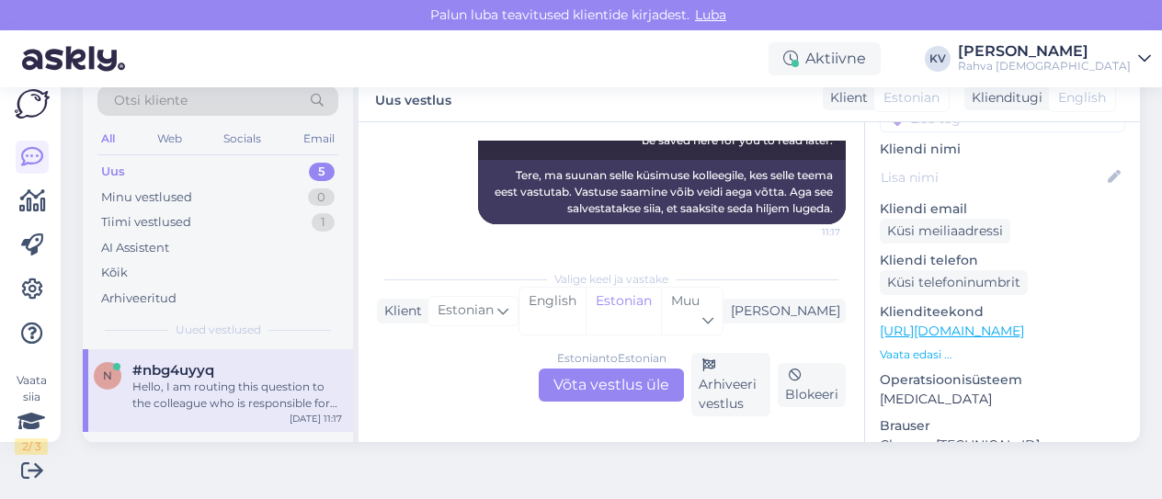
click at [969, 323] on link "[URL][DOMAIN_NAME]" at bounding box center [952, 331] width 144 height 17
click at [577, 372] on div "Estonian to Estonian Võta vestlus üle" at bounding box center [611, 385] width 145 height 33
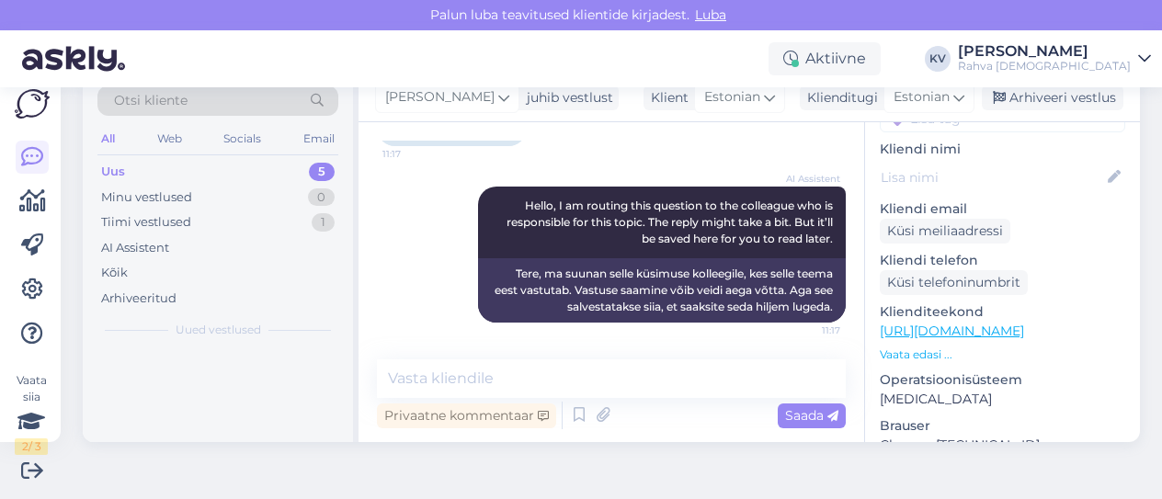
scroll to position [161, 0]
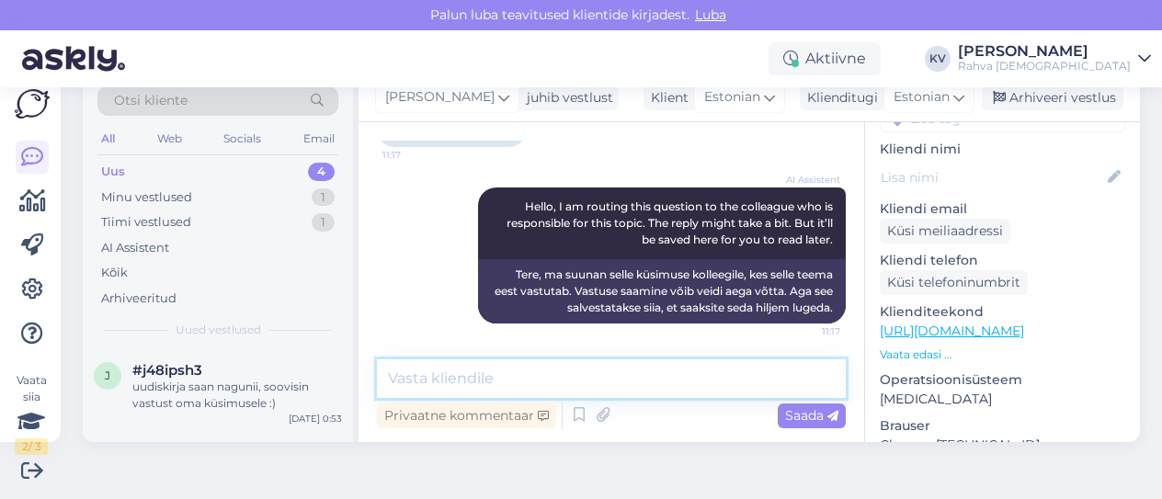
click at [480, 385] on textarea at bounding box center [611, 378] width 469 height 39
type textarea "Palun edasta raamatu pealkiri."
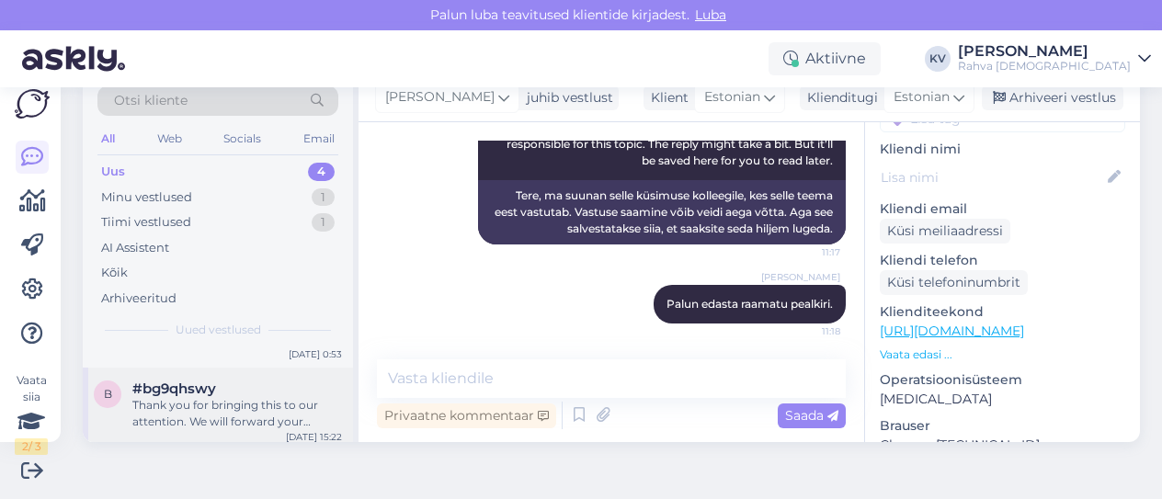
click at [199, 387] on div "#bg9qhswy Thank you for bringing this to our attention. We will forward your fe…" at bounding box center [237, 406] width 210 height 50
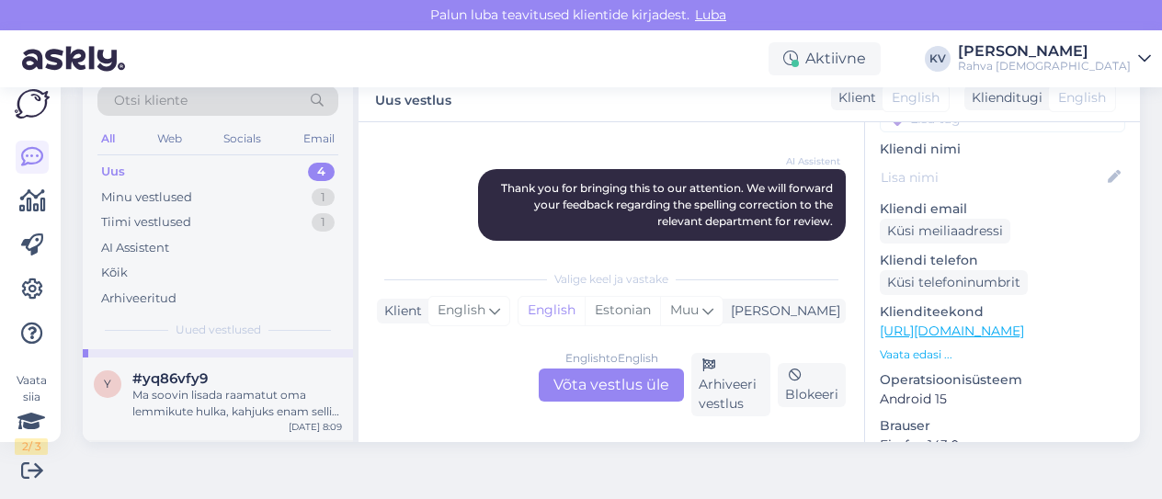
scroll to position [220, 0]
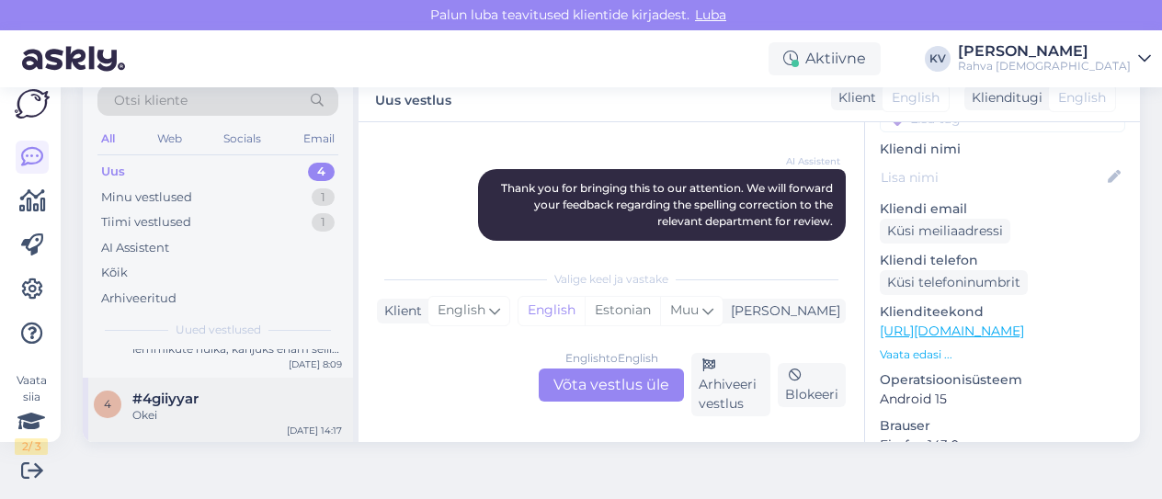
click at [208, 416] on div "Okei" at bounding box center [237, 415] width 210 height 17
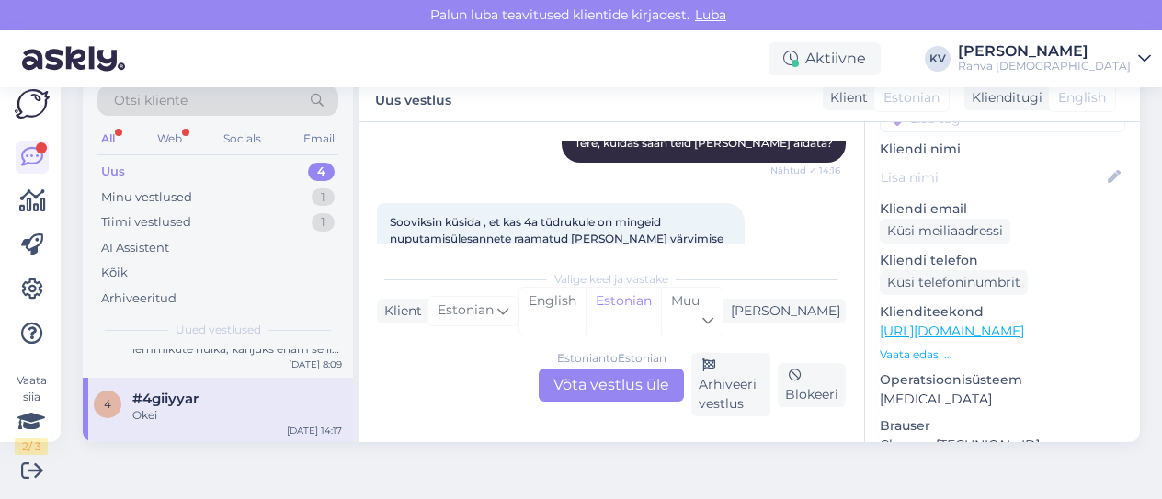
scroll to position [219, 0]
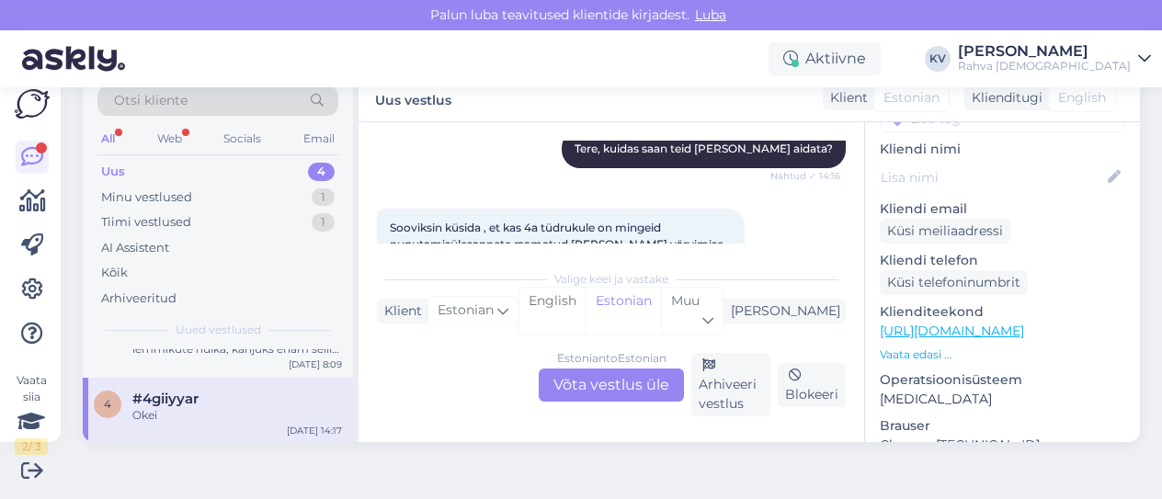
click at [126, 170] on div "Uus 4" at bounding box center [217, 172] width 241 height 26
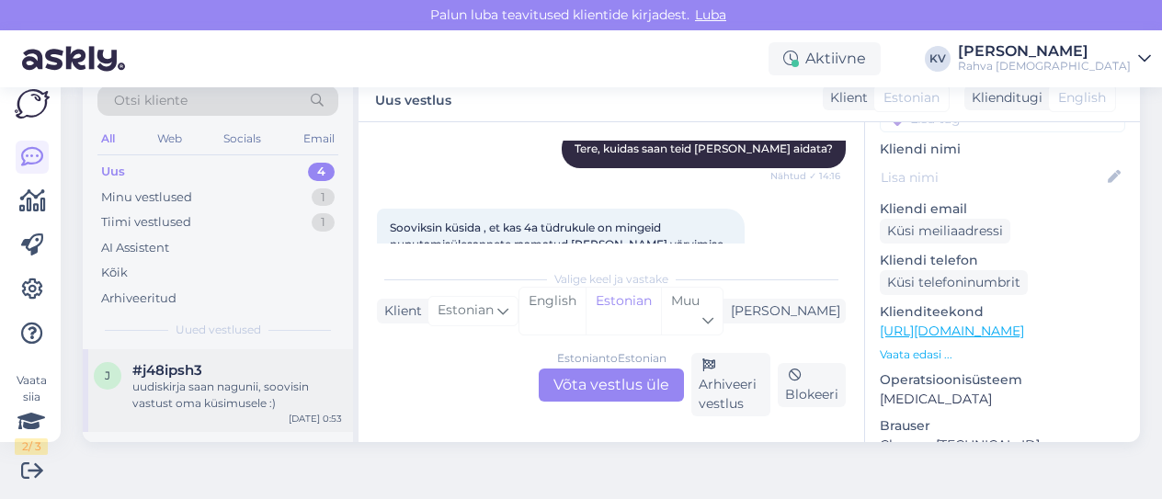
scroll to position [0, 0]
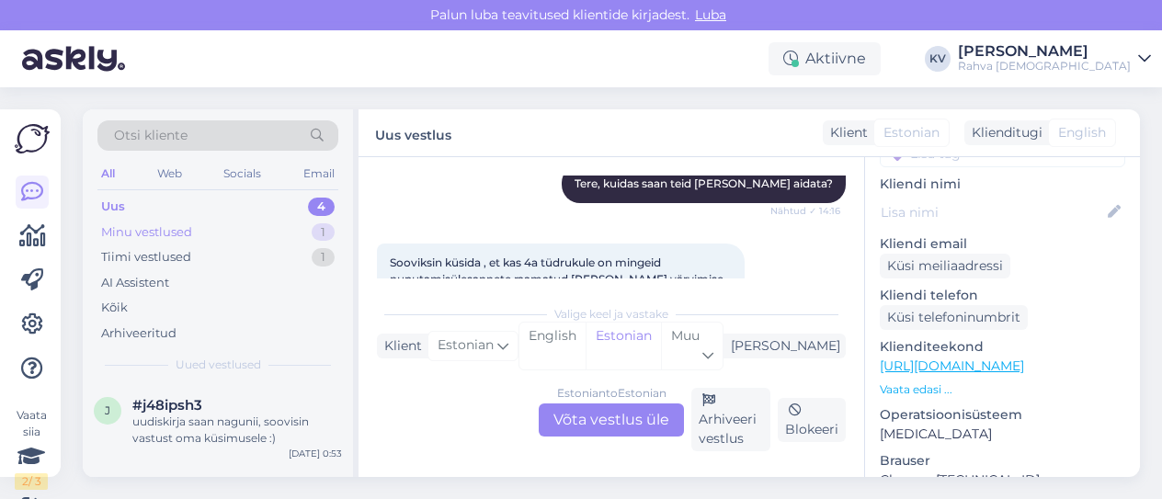
click at [208, 229] on div "Minu vestlused 1" at bounding box center [217, 233] width 241 height 26
click at [189, 409] on span "#nbg4uyyq" at bounding box center [173, 405] width 82 height 17
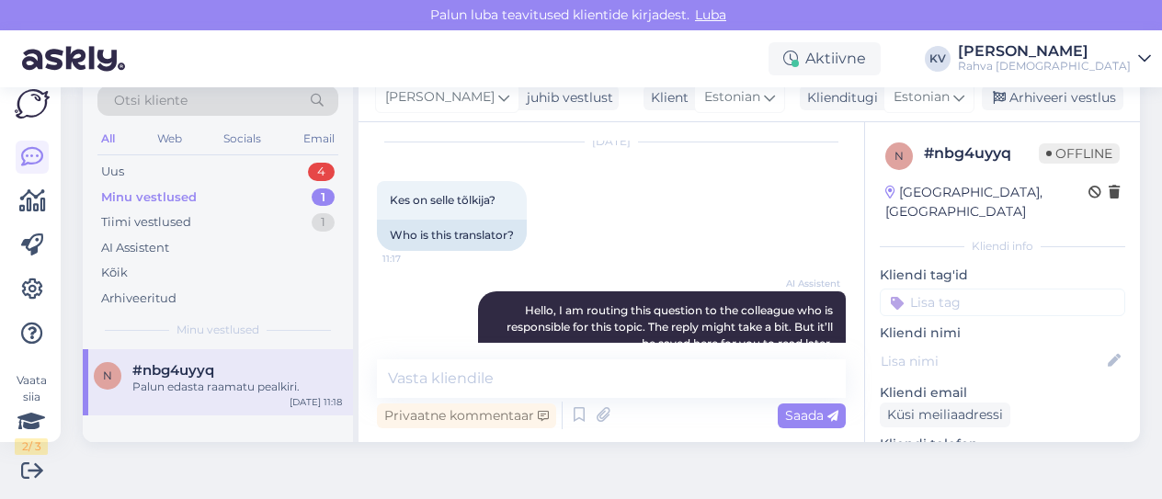
scroll to position [240, 0]
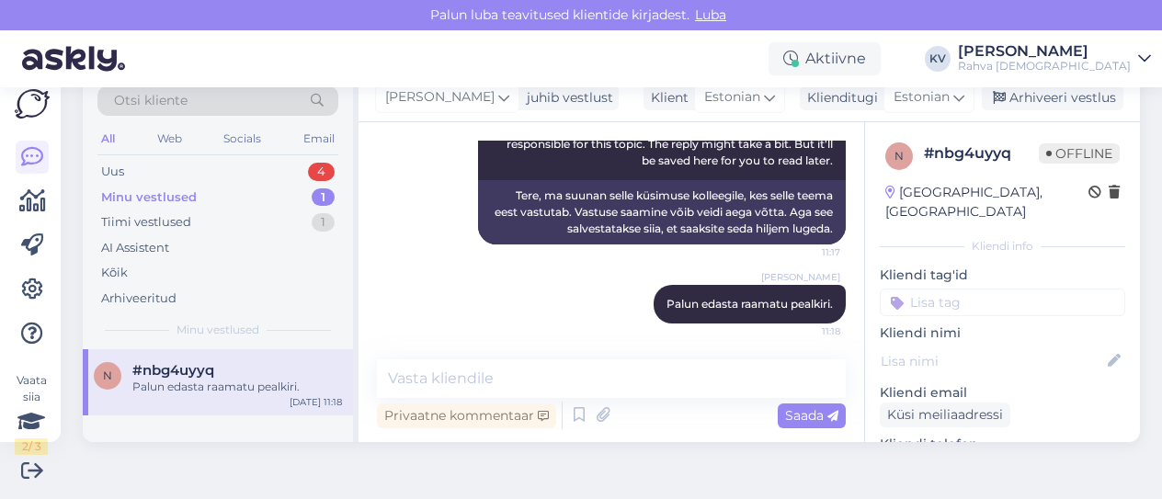
click at [938, 289] on input at bounding box center [1002, 303] width 245 height 28
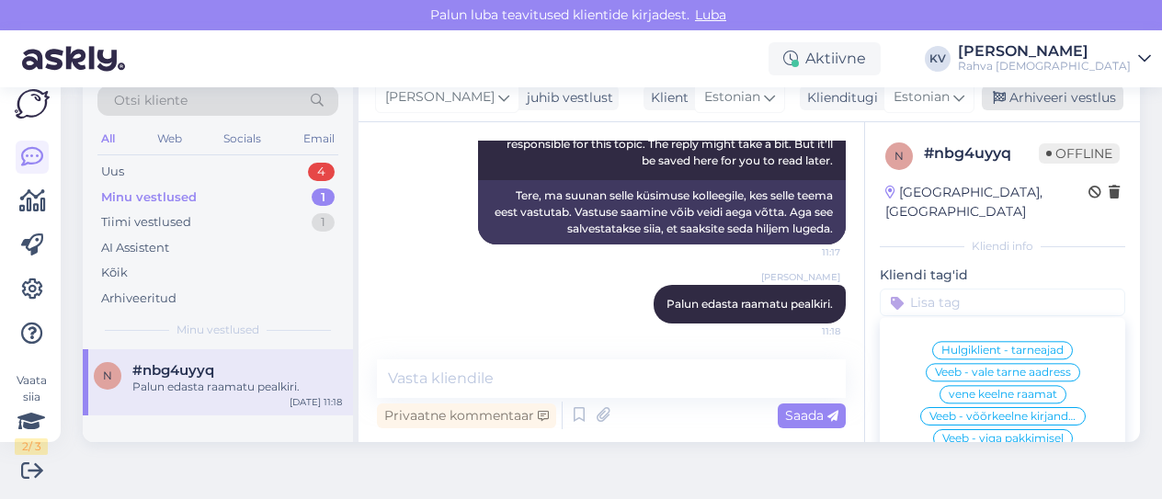
click at [1070, 92] on div "Arhiveeri vestlus" at bounding box center [1053, 98] width 142 height 25
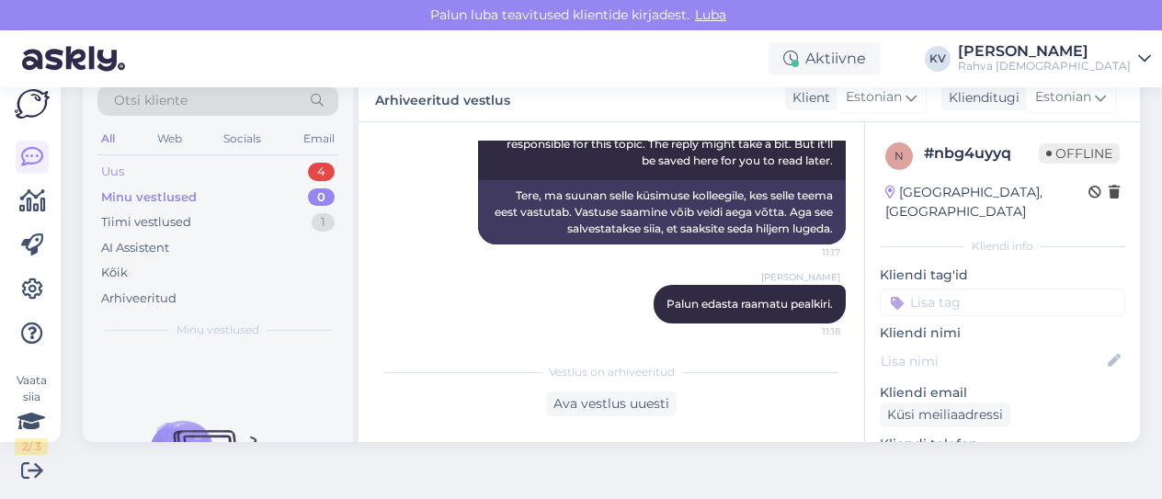
click at [248, 168] on div "Uus 4" at bounding box center [217, 172] width 241 height 26
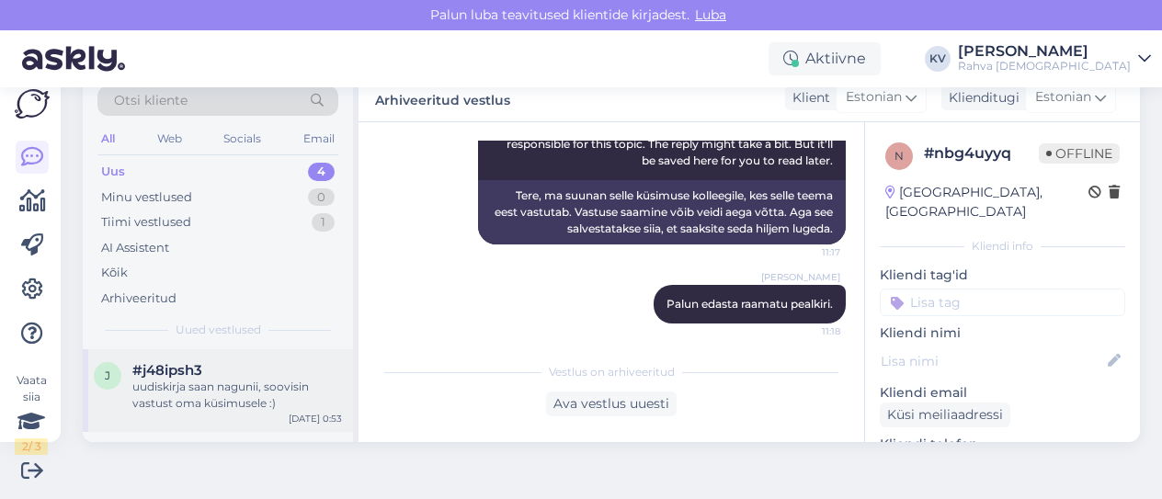
click at [202, 394] on div "uudiskirja saan nagunii, soovisin vastust oma küsimusele :)" at bounding box center [237, 395] width 210 height 33
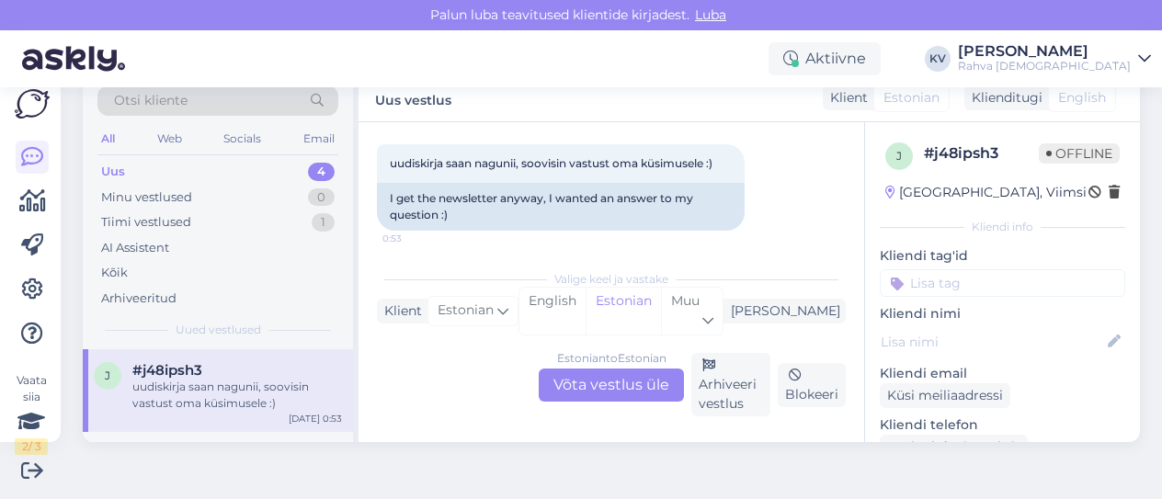
scroll to position [661, 0]
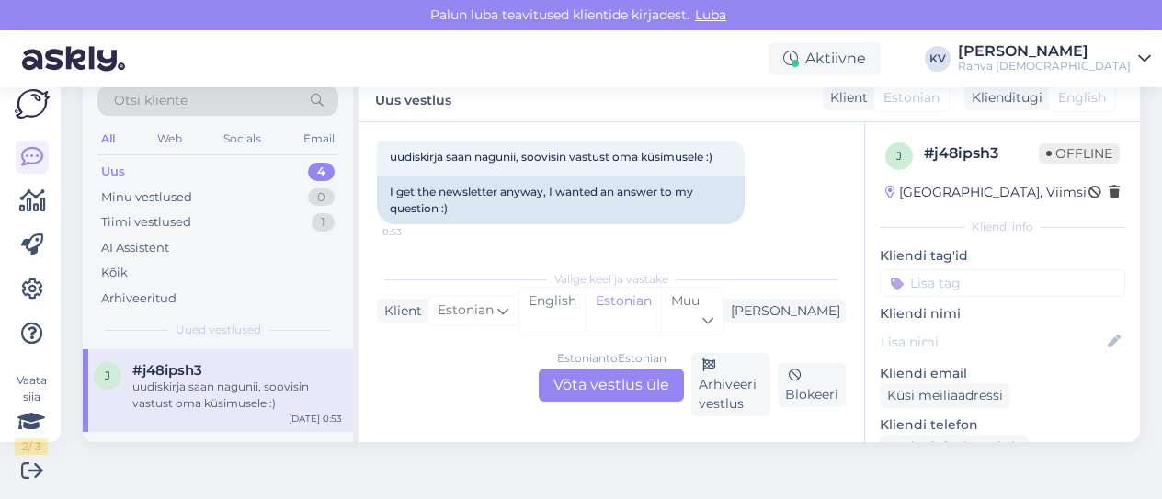
click at [611, 382] on div "Estonian to Estonian Võta vestlus üle" at bounding box center [611, 385] width 145 height 33
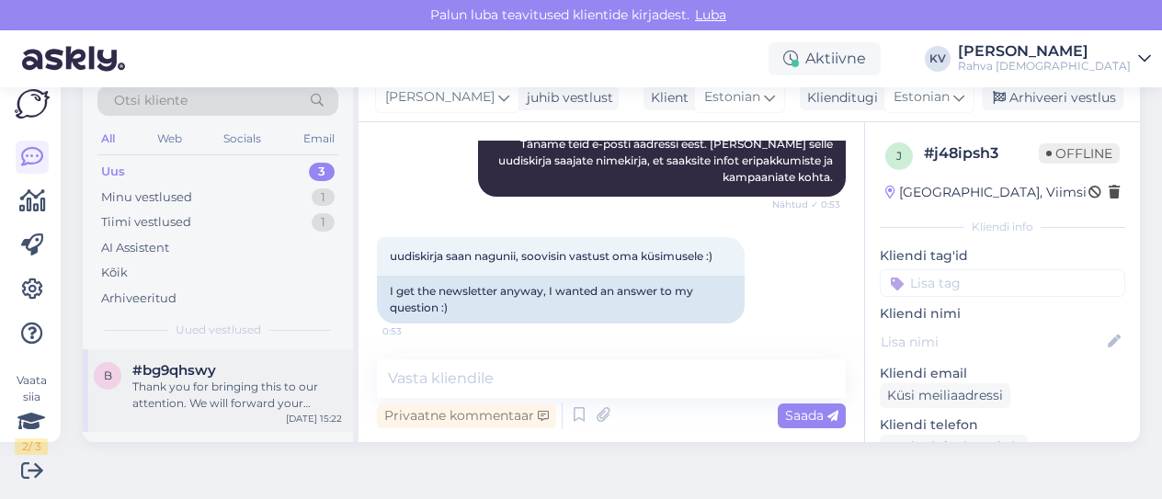
click at [242, 379] on div "Thank you for bringing this to our attention. We will forward your feedback reg…" at bounding box center [237, 395] width 210 height 33
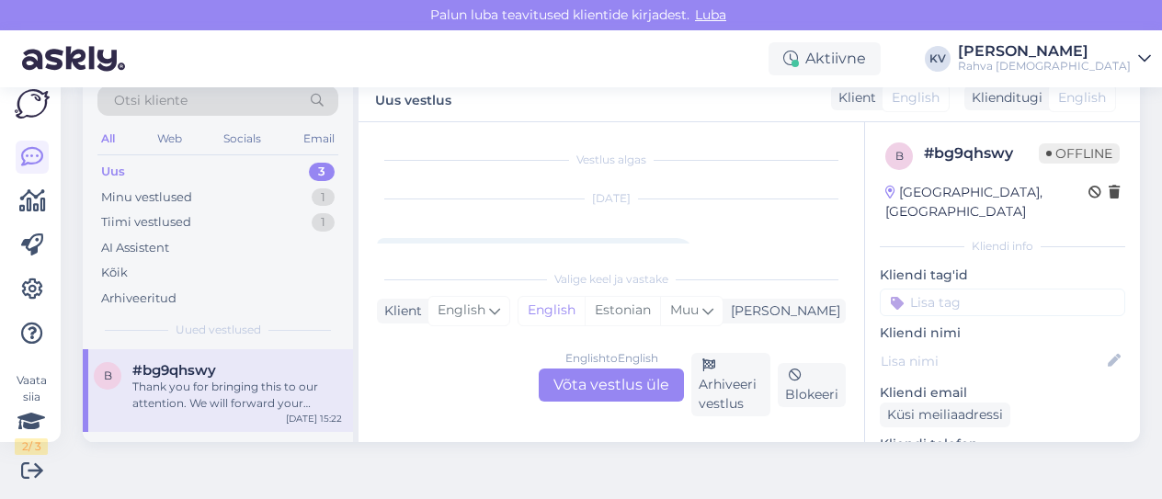
scroll to position [430, 0]
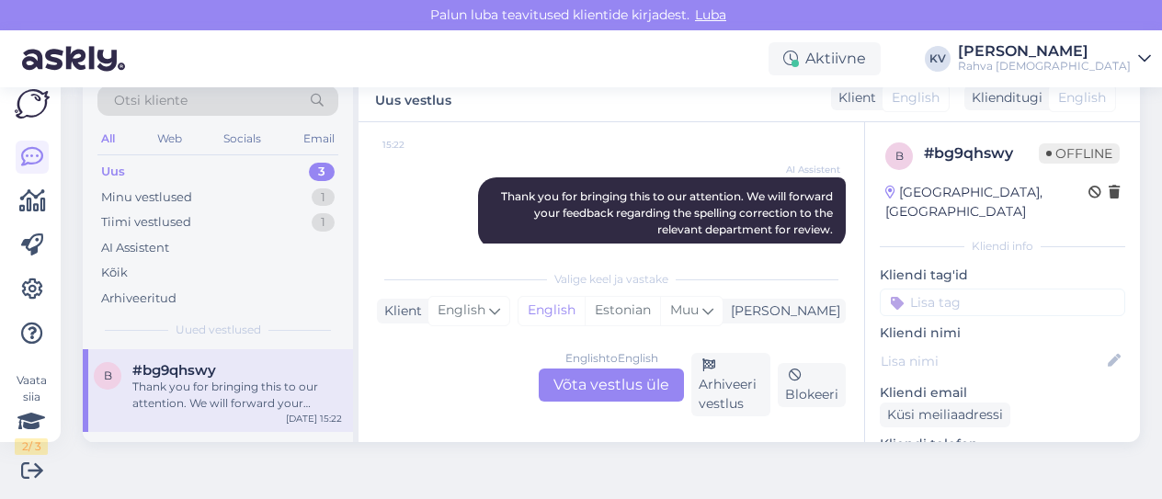
click at [591, 381] on div "English to English Võta vestlus üle" at bounding box center [611, 385] width 145 height 33
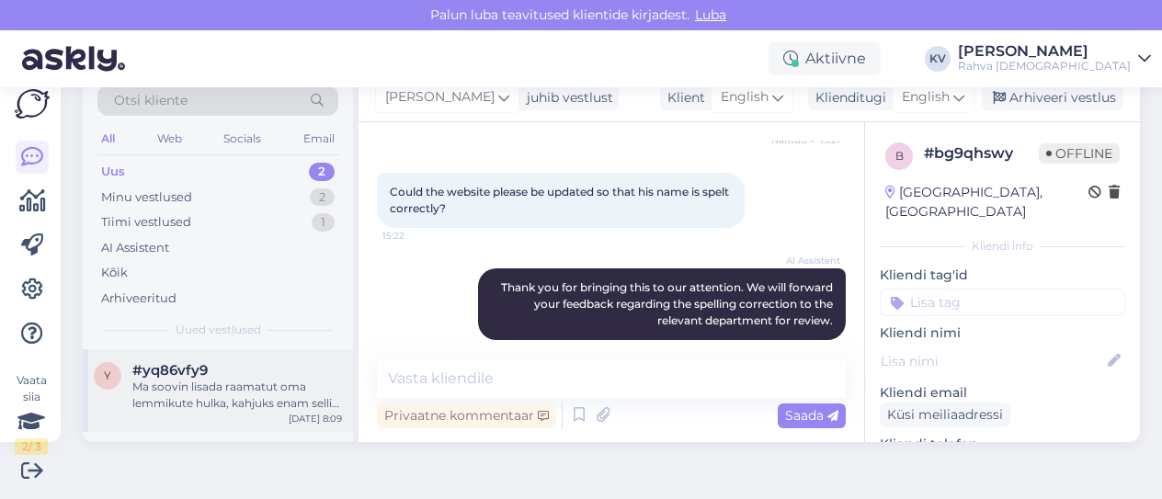
click at [172, 402] on div "Ma soovin lisada raamatut oma lemmikute hulka, kahjuks enam sellist võimalust e…" at bounding box center [237, 395] width 210 height 33
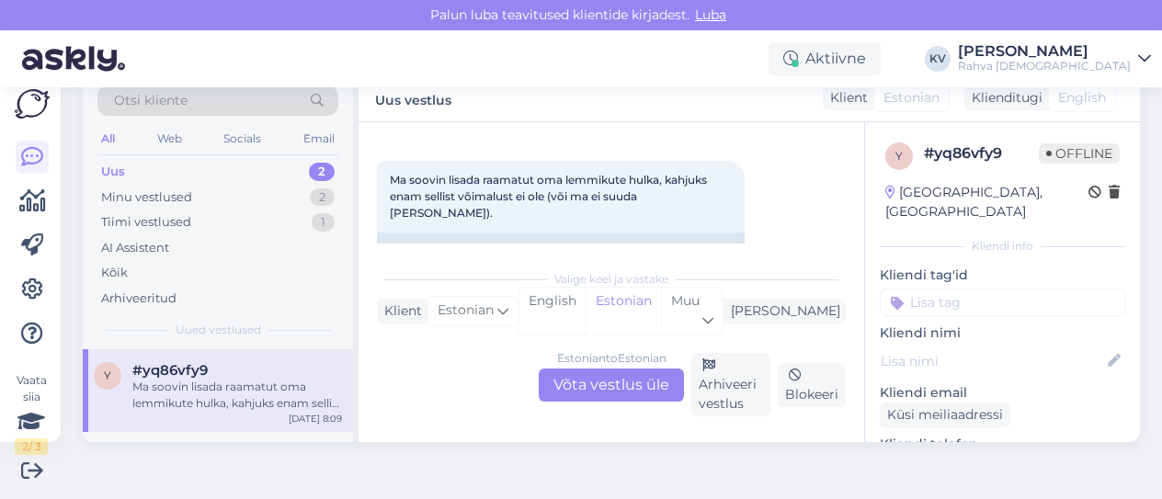
click at [622, 390] on div "Estonian to Estonian Võta vestlus üle" at bounding box center [611, 385] width 145 height 33
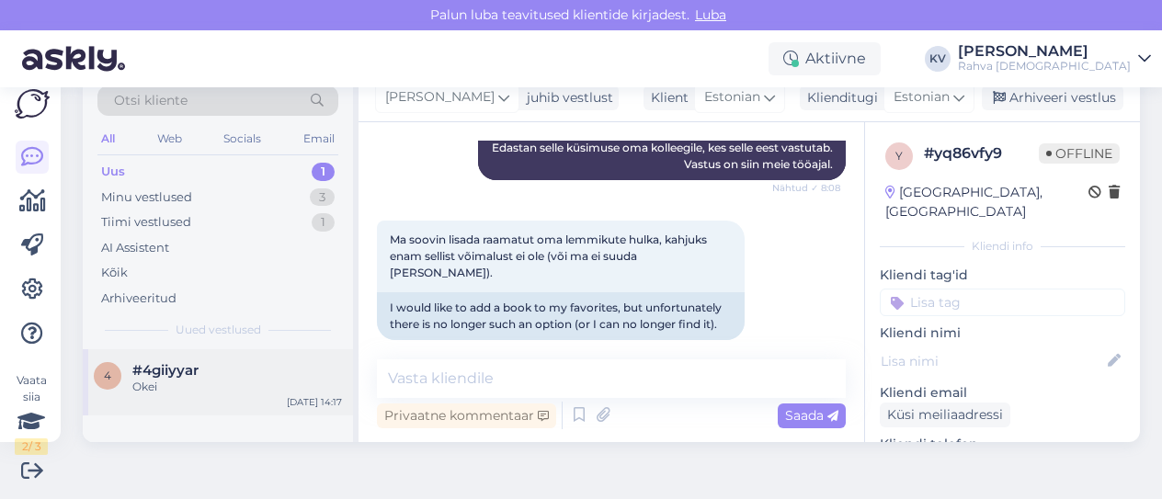
click at [226, 390] on div "Okei" at bounding box center [237, 387] width 210 height 17
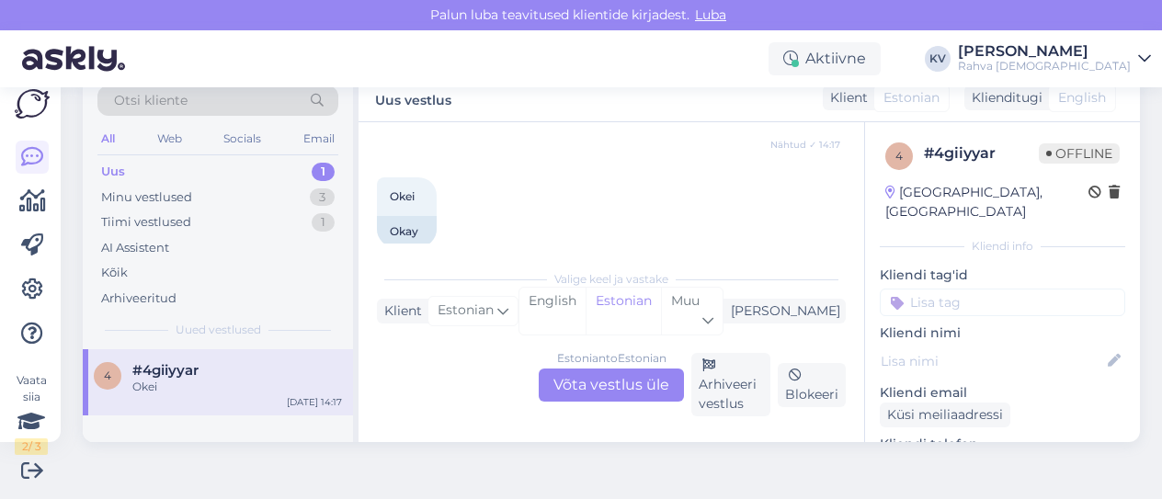
click at [599, 385] on div "Estonian to Estonian Võta vestlus üle" at bounding box center [611, 385] width 145 height 33
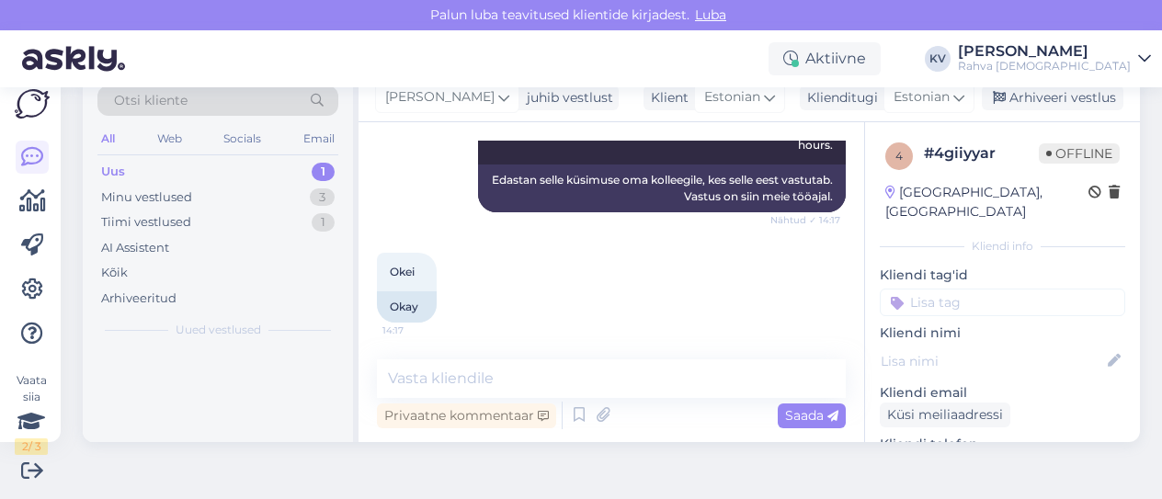
scroll to position [494, 0]
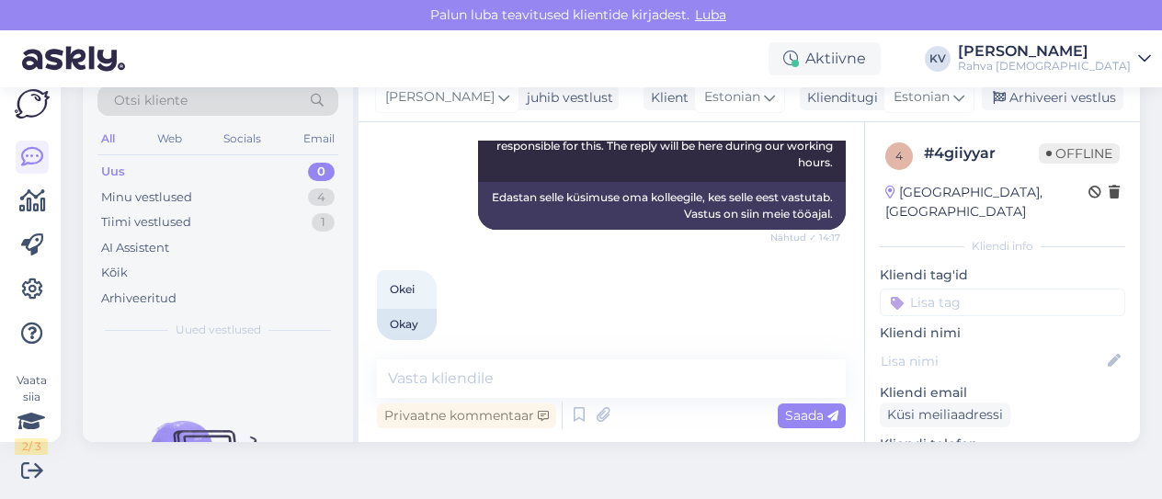
click at [199, 168] on div "Uus 0" at bounding box center [217, 172] width 241 height 26
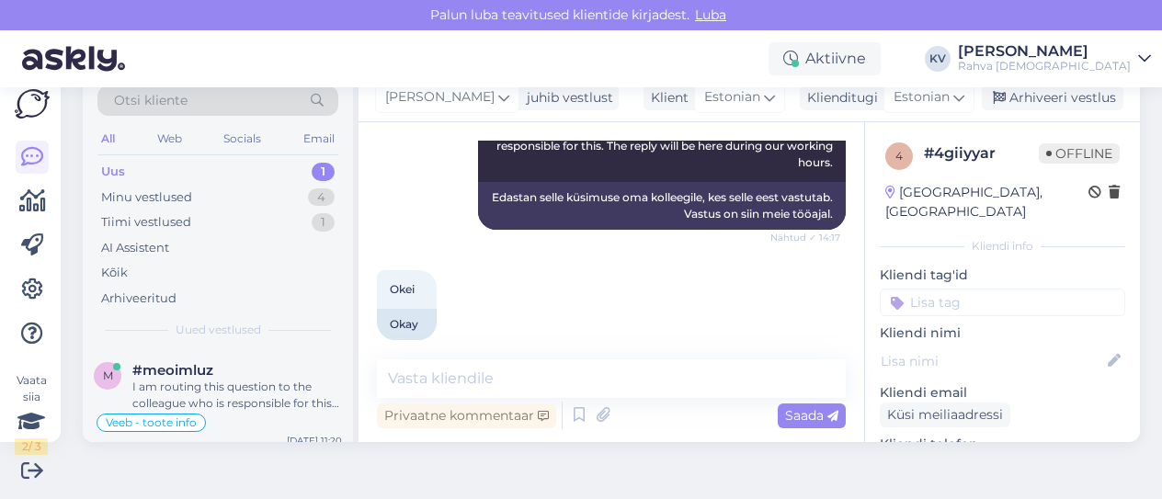
click at [213, 174] on div "Uus 1" at bounding box center [217, 172] width 241 height 26
click at [189, 380] on div "I am routing this question to the colleague who is responsible for this topic. …" at bounding box center [237, 395] width 210 height 33
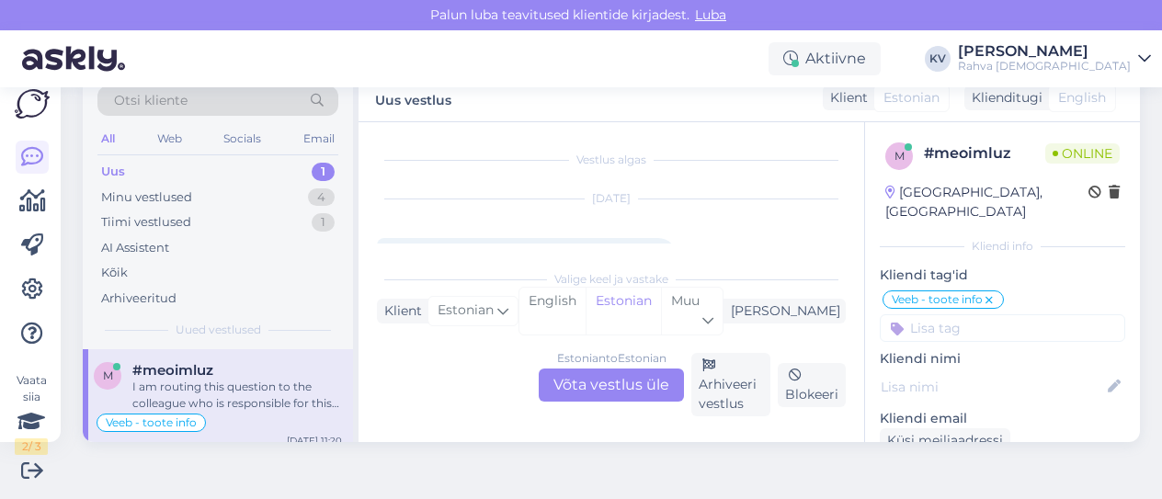
scroll to position [0, 0]
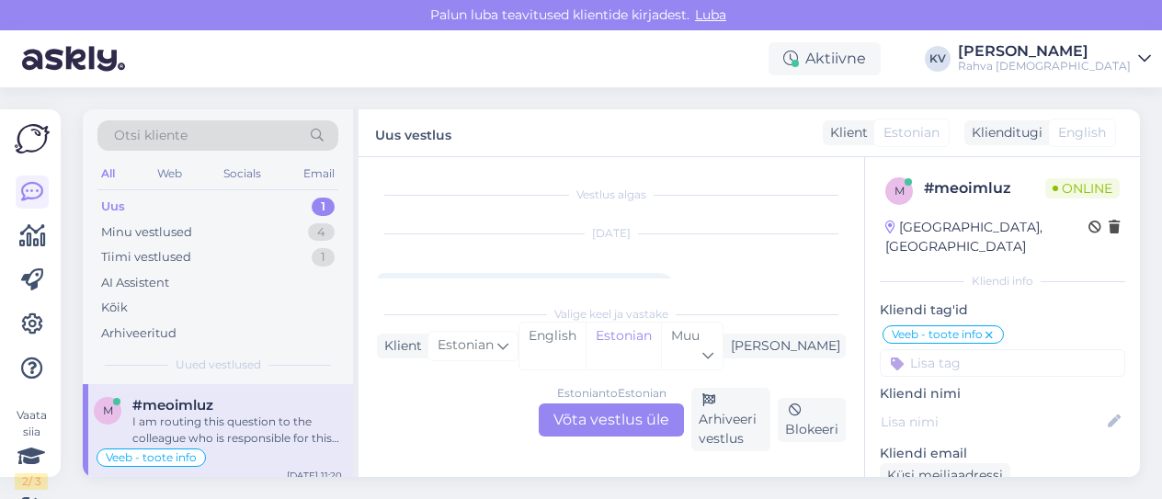
click at [601, 428] on div "Estonian to Estonian Võta vestlus üle" at bounding box center [611, 420] width 145 height 33
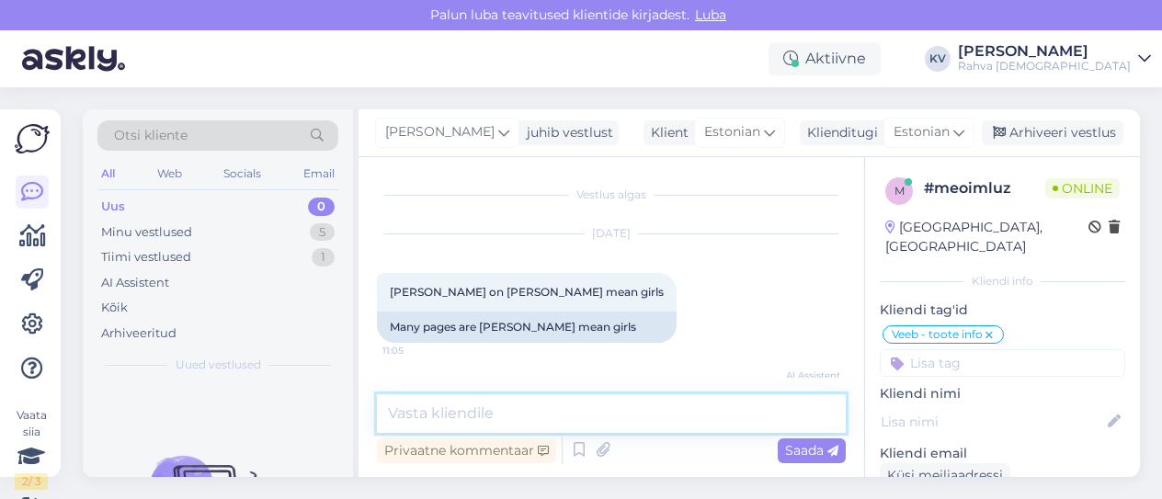
click at [496, 398] on textarea at bounding box center [611, 413] width 469 height 39
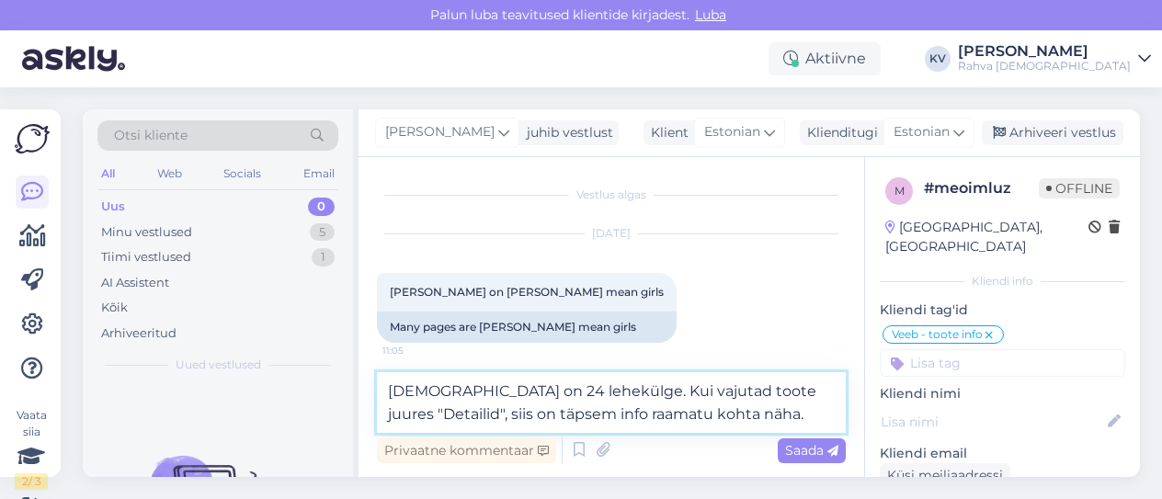
type textarea "[DEMOGRAPHIC_DATA] on 24 lehekülge. Kui vajutad toote juures "Detailid", siis o…"
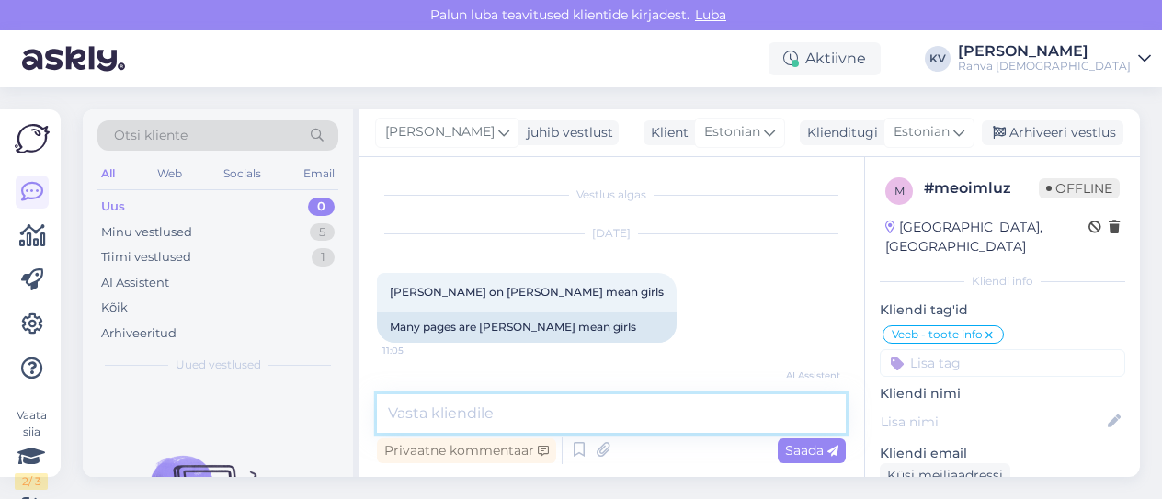
scroll to position [35, 0]
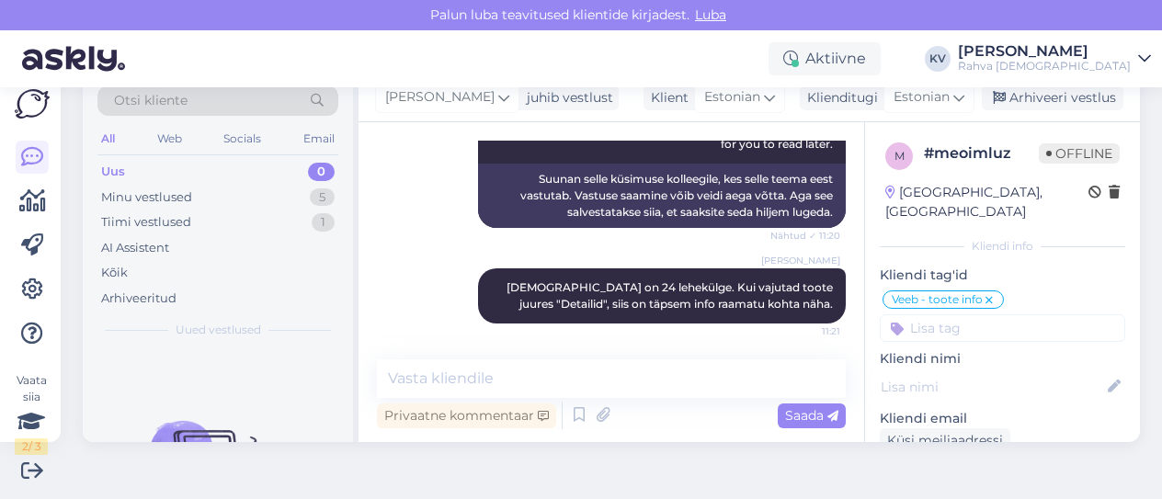
click at [938, 314] on input at bounding box center [1002, 328] width 245 height 28
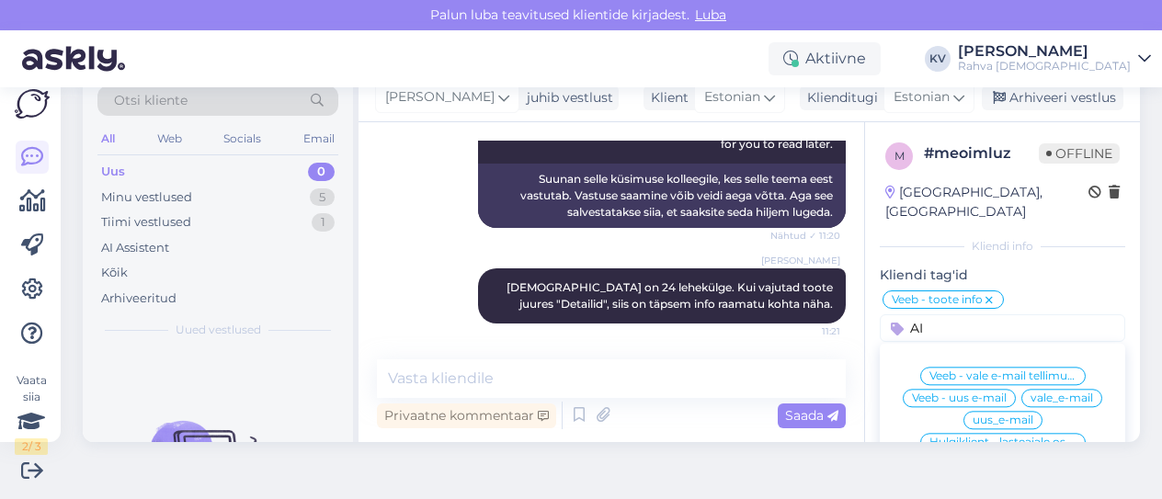
scroll to position [92, 0]
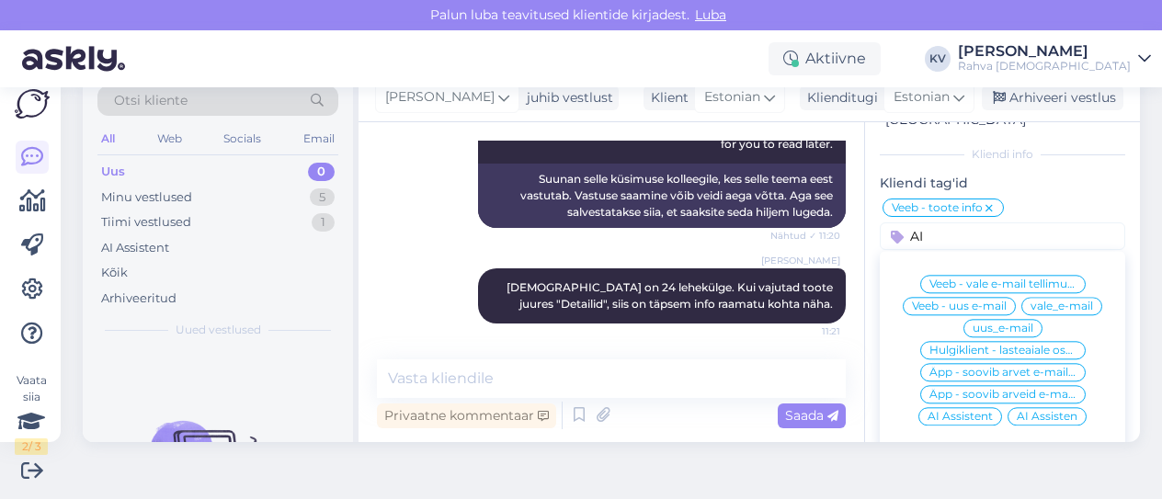
type input "AI"
click at [953, 411] on span "AI Assistent" at bounding box center [960, 416] width 65 height 11
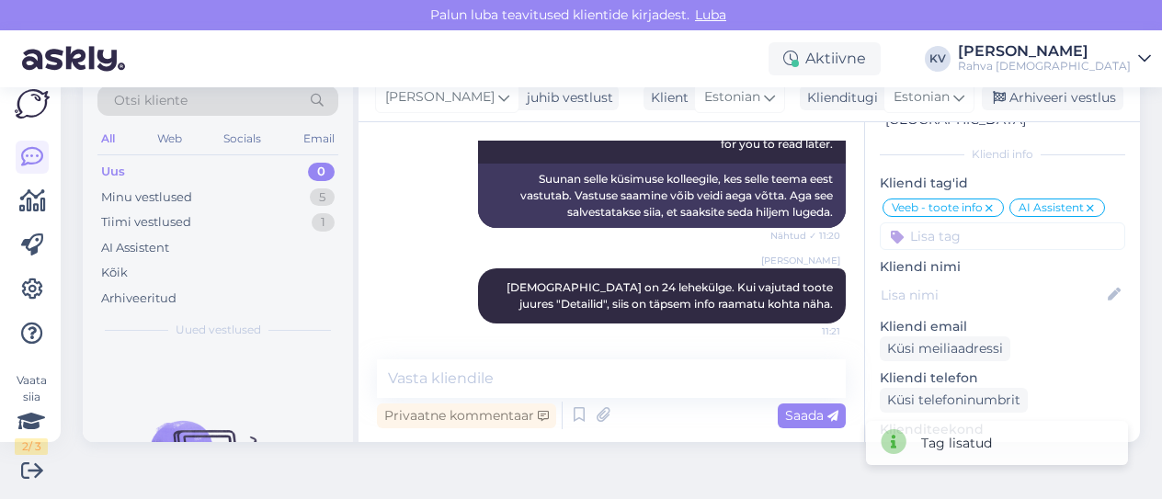
click at [961, 223] on input at bounding box center [1002, 237] width 245 height 28
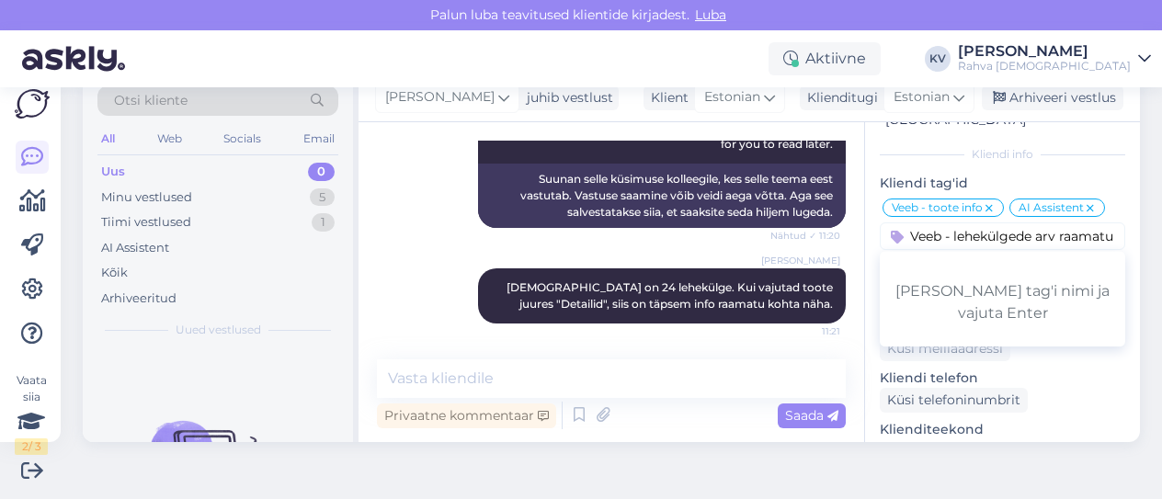
type input "Veeb - lehekülgede arv raamatus"
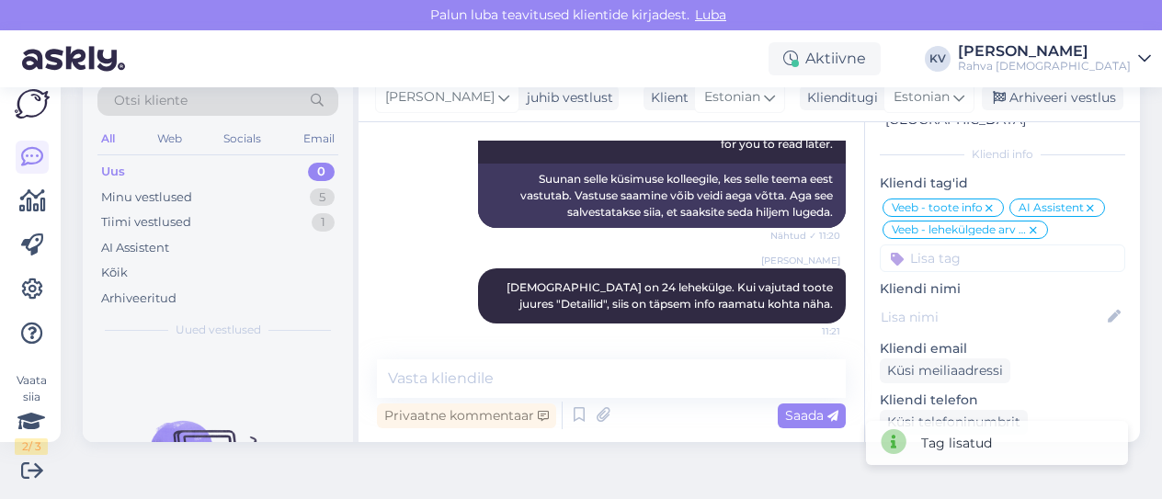
scroll to position [0, 0]
click at [1014, 97] on div "Arhiveeri vestlus" at bounding box center [1053, 98] width 142 height 25
